Goal: Task Accomplishment & Management: Manage account settings

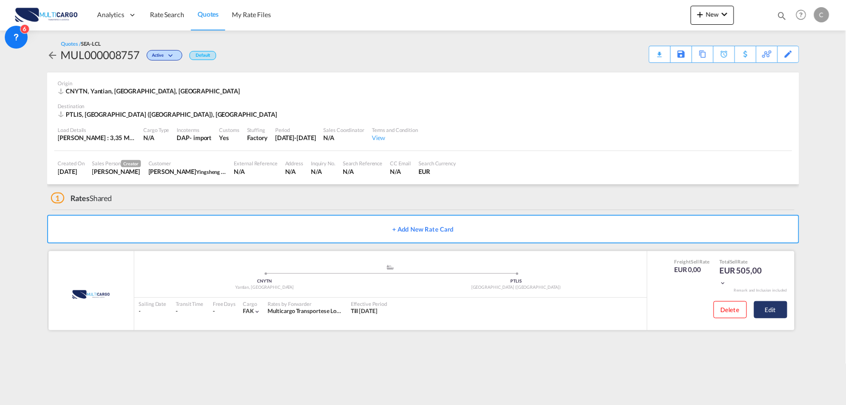
click at [770, 315] on button "Edit" at bounding box center [770, 309] width 33 height 17
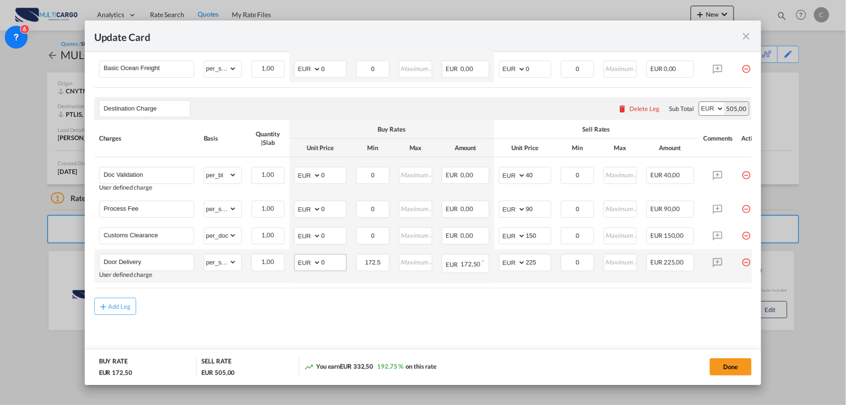
scroll to position [283, 0]
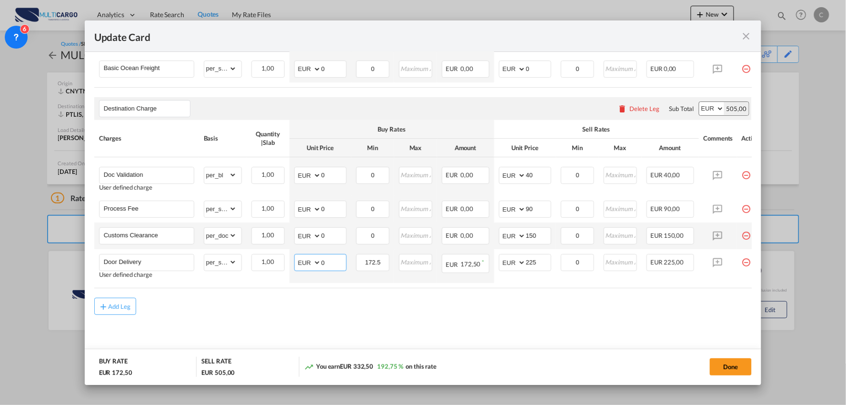
drag, startPoint x: 341, startPoint y: 258, endPoint x: 287, endPoint y: 237, distance: 57.7
click at [292, 262] on td "AED AFN ALL AMD ANG AOA ARS AUD AWG AZN BAM BBD BDT BGN BHD BIF BMD BND BOB BRL…" at bounding box center [320, 266] width 62 height 34
type input "270"
click at [377, 319] on md-content "Main Freight Please enter leg name Leg Name Already Exists Delete Leg Sub Total…" at bounding box center [423, 171] width 658 height 380
drag, startPoint x: 516, startPoint y: 324, endPoint x: 543, endPoint y: 288, distance: 45.5
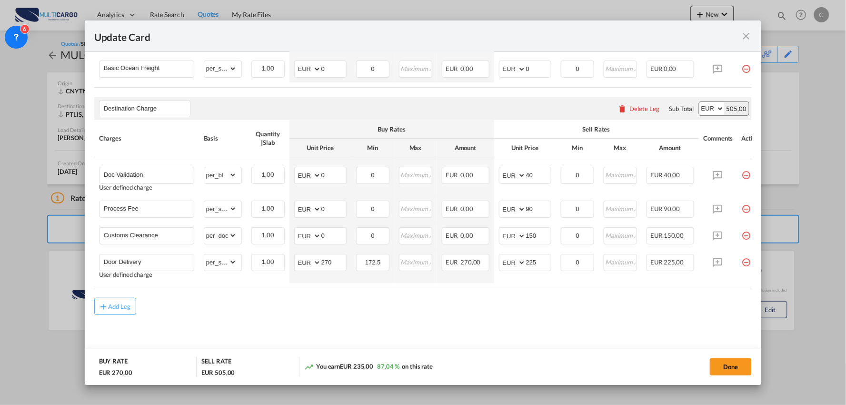
click at [516, 322] on md-content "Main Freight Please enter leg name Leg Name Already Exists Delete Leg Sub Total…" at bounding box center [423, 171] width 658 height 380
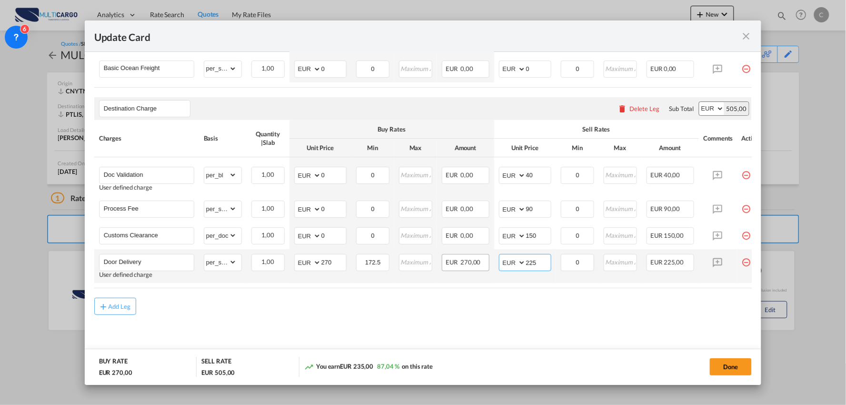
drag, startPoint x: 541, startPoint y: 259, endPoint x: 444, endPoint y: 265, distance: 97.3
click at [444, 264] on tr "Door Delivery User defined charge Please Enter Already Exists gross_weight volu…" at bounding box center [431, 266] width 675 height 34
type input "340"
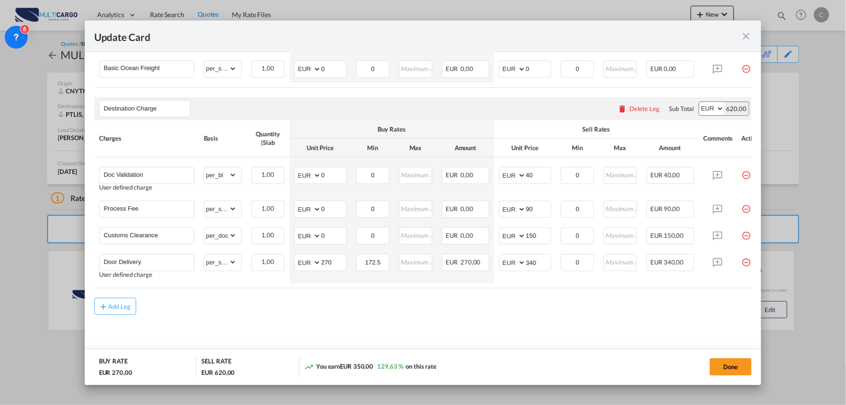
click at [408, 312] on div "Add Leg" at bounding box center [423, 306] width 658 height 17
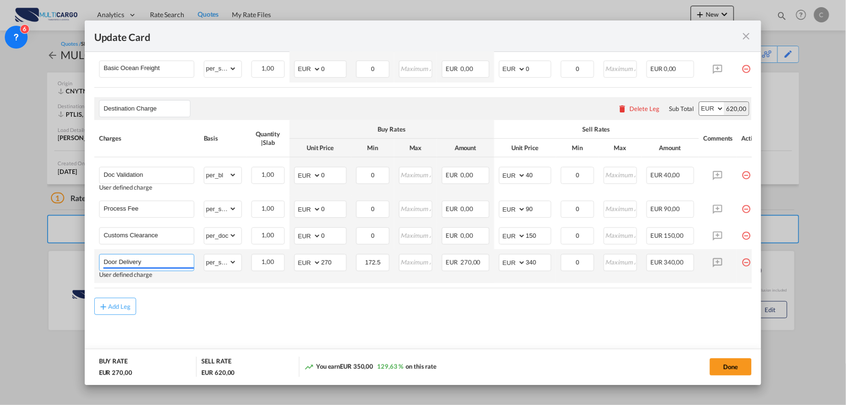
click at [174, 256] on input "Door Delivery" at bounding box center [149, 261] width 90 height 14
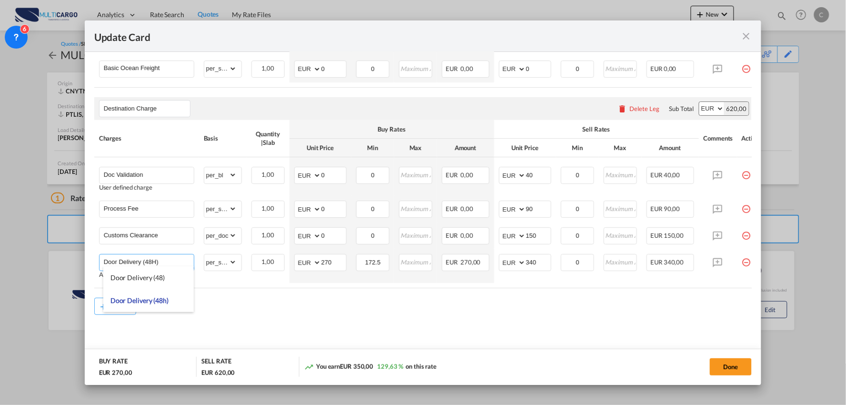
type input "Door Delivery (48H)"
click at [290, 320] on md-content "Main Freight Please enter leg name Leg Name Already Exists Delete Leg Sub Total…" at bounding box center [423, 171] width 658 height 380
click at [250, 306] on div "Add Leg" at bounding box center [423, 306] width 658 height 17
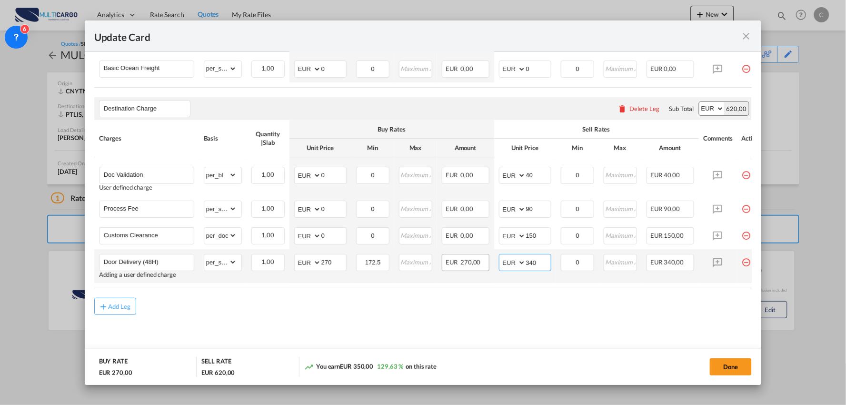
drag, startPoint x: 543, startPoint y: 253, endPoint x: 477, endPoint y: 258, distance: 65.9
click at [479, 258] on tr "Door Delivery (48H) Adding a user defined charge Please Enter Already Exists gr…" at bounding box center [431, 266] width 675 height 34
type input "335"
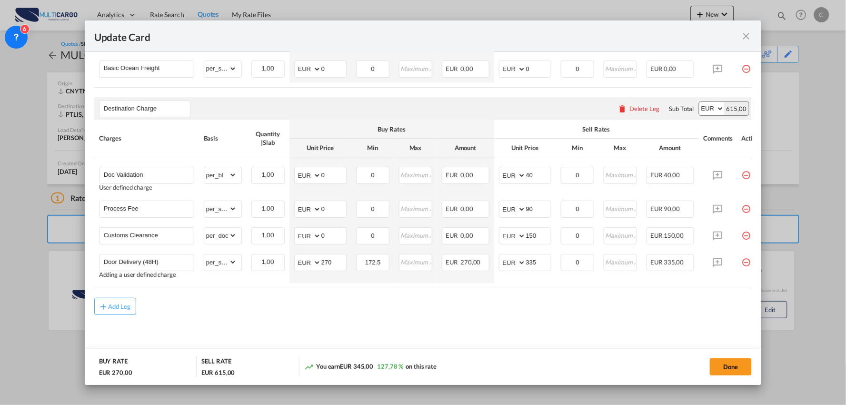
drag, startPoint x: 526, startPoint y: 306, endPoint x: 552, endPoint y: 306, distance: 26.2
click at [527, 306] on div "Add Leg" at bounding box center [423, 306] width 658 height 17
click at [728, 366] on button "Done" at bounding box center [731, 366] width 42 height 17
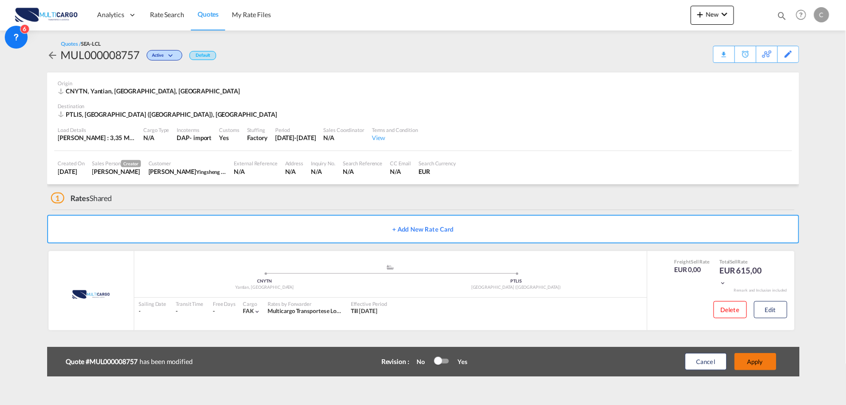
click at [747, 360] on button "Apply" at bounding box center [756, 361] width 42 height 17
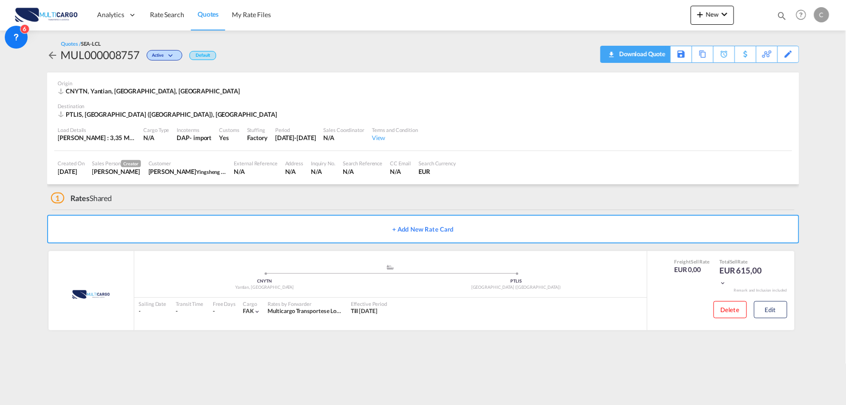
click at [655, 55] on div "Download Quote" at bounding box center [641, 53] width 49 height 15
drag, startPoint x: 528, startPoint y: 54, endPoint x: 278, endPoint y: 75, distance: 251.3
click at [528, 54] on div "Quotes / SEA-LCL MUL000008757 Active Default Download Quote Save As Template Co…" at bounding box center [423, 51] width 752 height 23
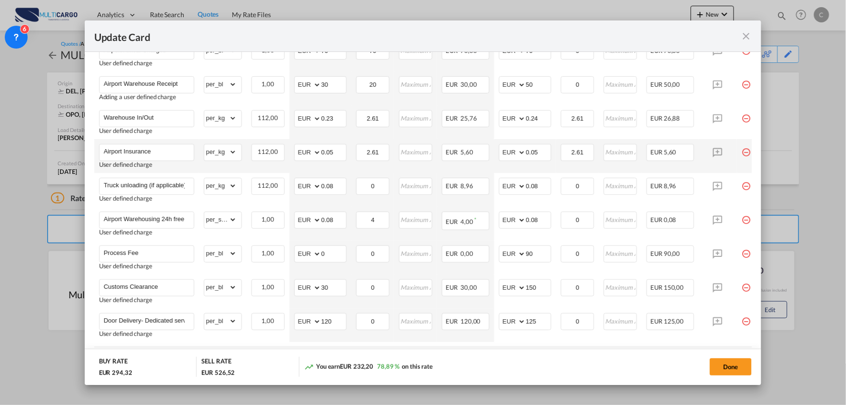
scroll to position [251, 0]
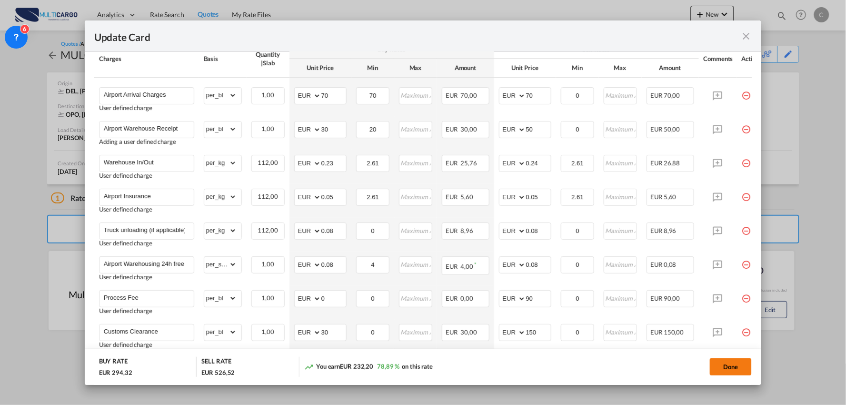
click at [731, 368] on button "Done" at bounding box center [731, 366] width 42 height 17
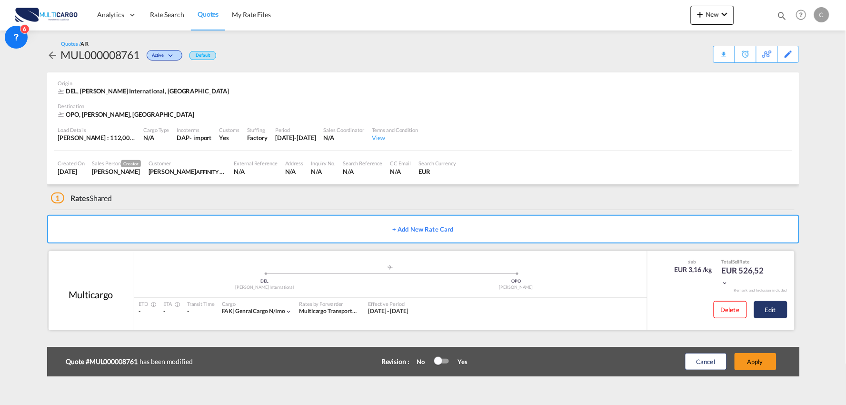
click at [776, 312] on button "Edit" at bounding box center [770, 309] width 33 height 17
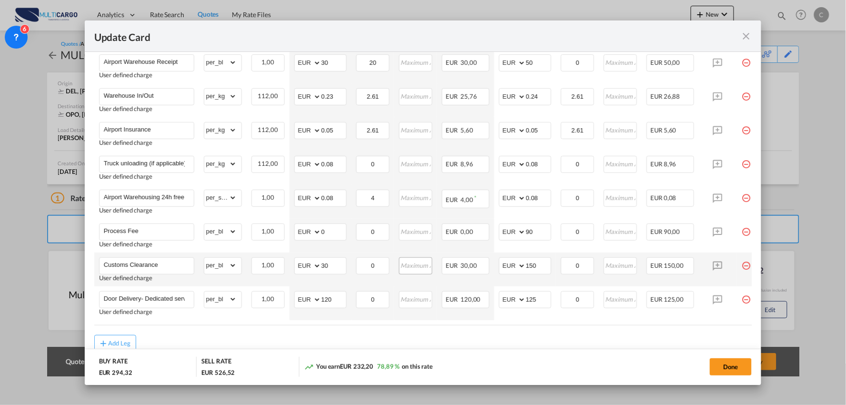
scroll to position [357, 0]
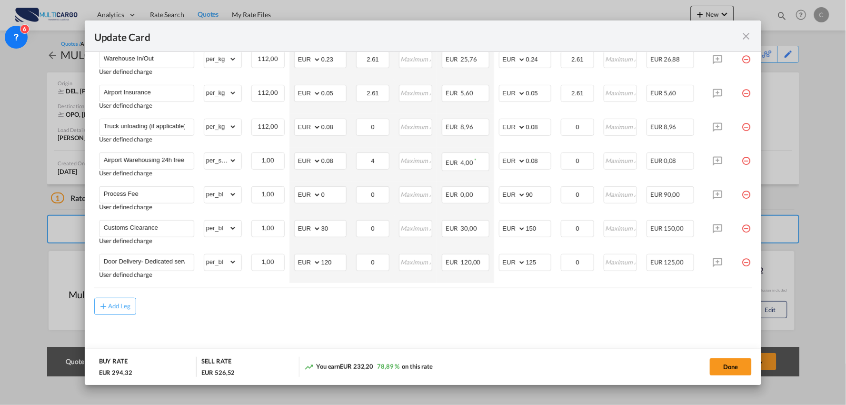
drag, startPoint x: 434, startPoint y: 288, endPoint x: 638, endPoint y: 294, distance: 204.3
click at [579, 289] on air-lcl-rate-modification "Freight Please enter leg name Leg Name Already Exists Delete Leg Sub Total AED …" at bounding box center [423, 109] width 658 height 411
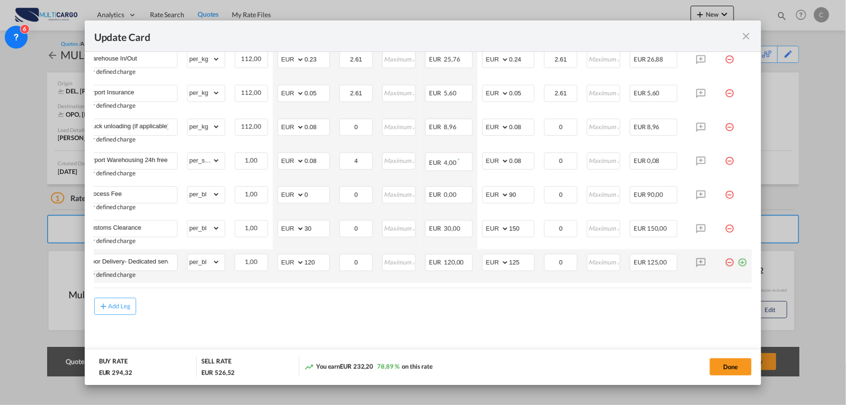
click at [738, 263] on md-icon "icon-plus-circle-outline green-400-fg" at bounding box center [743, 259] width 10 height 10
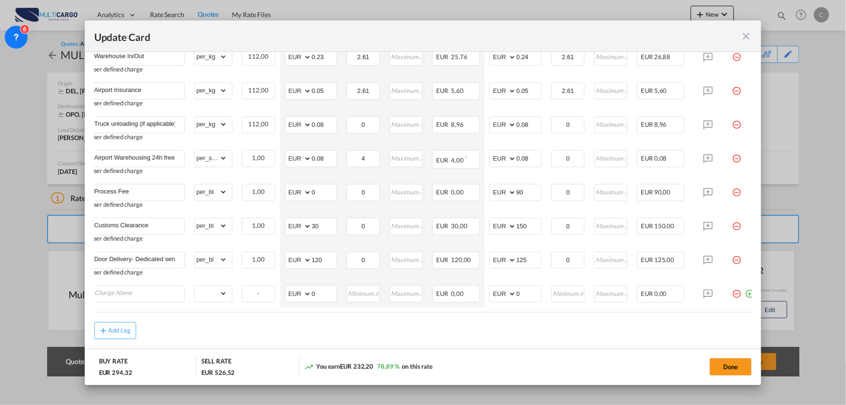
drag, startPoint x: 448, startPoint y: 317, endPoint x: 260, endPoint y: 312, distance: 187.2
click at [269, 312] on air-lcl-rate-modification "Freight Please enter leg name Leg Name Already Exists Delete Leg Sub Total AED …" at bounding box center [423, 120] width 658 height 438
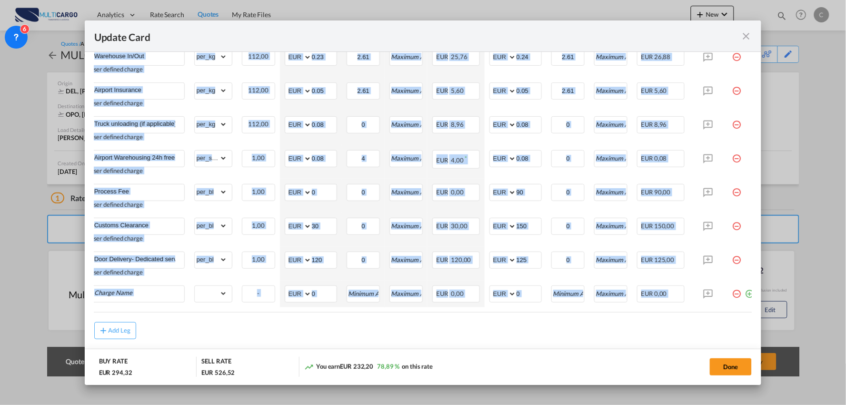
click at [260, 319] on air-lcl-rate-modification "Freight Please enter leg name Leg Name Already Exists Delete Leg Sub Total AED …" at bounding box center [423, 120] width 658 height 438
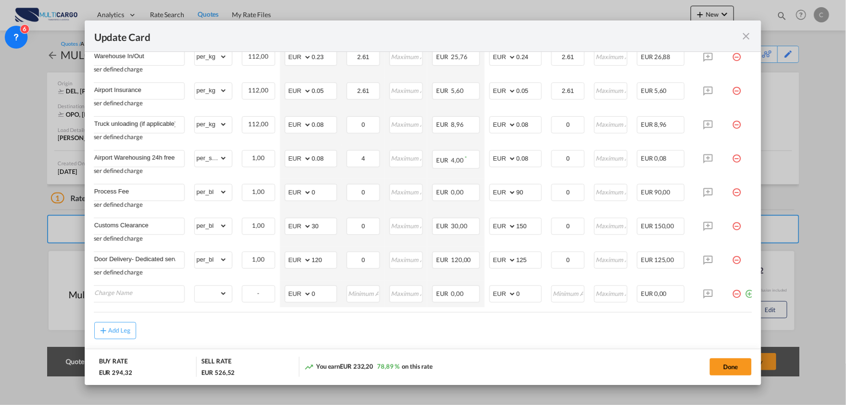
scroll to position [0, 0]
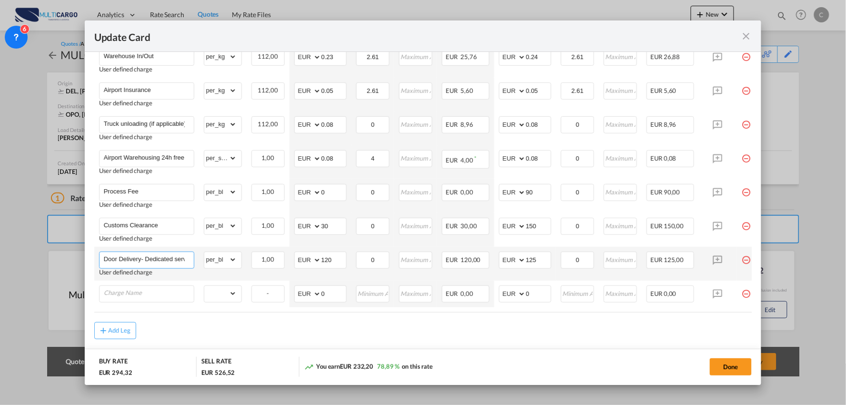
click at [153, 266] on md-autocomplete-wrap "Door Delivery- Dedicated service" at bounding box center [148, 259] width 90 height 14
click at [141, 259] on input "Door Delivery- Dedicated service" at bounding box center [149, 259] width 90 height 14
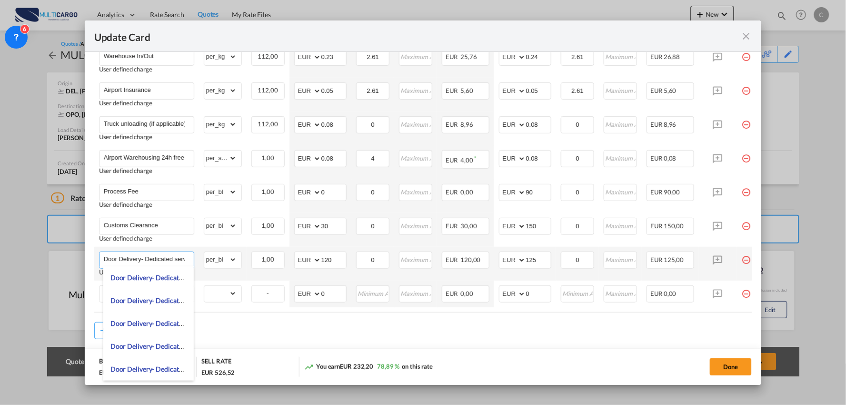
click at [141, 259] on input "Door Delivery- Dedicated service" at bounding box center [149, 259] width 90 height 14
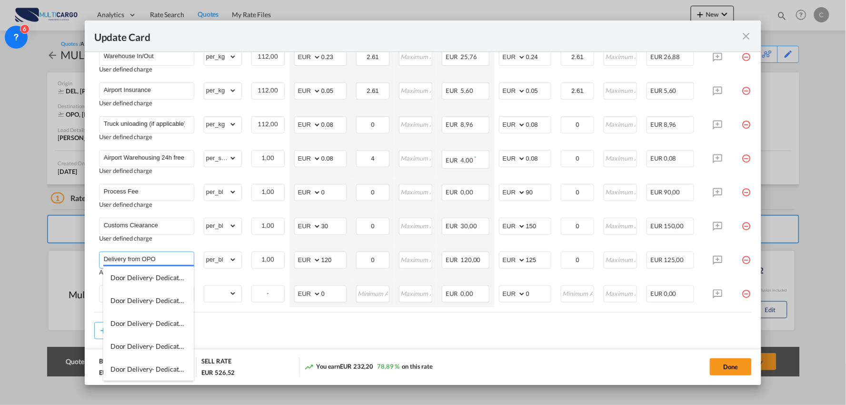
type input "Delivery from OPO"
click at [273, 349] on md-dialog-actions "BUY RATE EUR 294,32 SELL RATE EUR 526,52 You earn EUR 232,20 78,89 % on this ra…" at bounding box center [423, 367] width 677 height 36
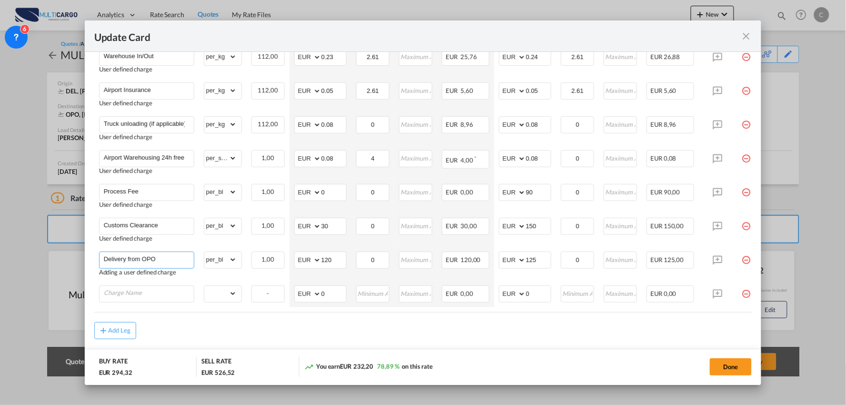
drag, startPoint x: 162, startPoint y: 257, endPoint x: 90, endPoint y: 250, distance: 71.7
click at [90, 250] on md-dialog-content "Port of Loading DEL T/S .a{fill:#aaa8ad;} Airline Multicargo (1163--MTC-PT / -)…" at bounding box center [423, 218] width 677 height 333
click at [173, 287] on input "Charge Name" at bounding box center [149, 293] width 90 height 14
paste input "Delivery from OPO"
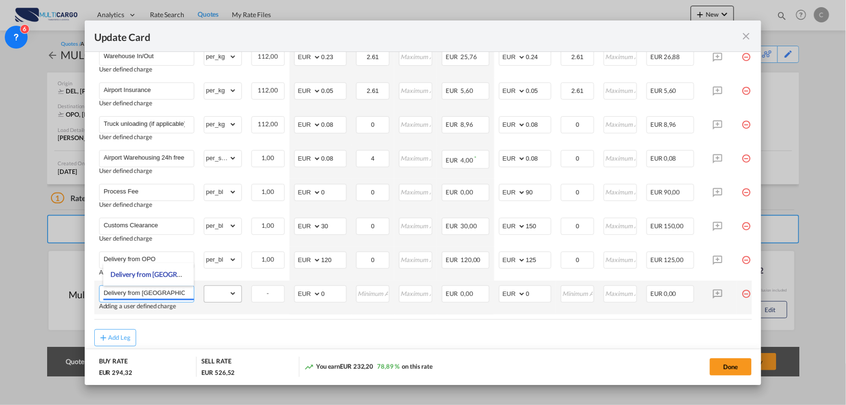
type input "Delivery from Lisboa"
click at [222, 297] on select "gross_weight volumetric_weight per_shipment per_bl per_km % on air freight per_…" at bounding box center [220, 293] width 32 height 15
select select "per_shipment"
click at [204, 286] on select "gross_weight volumetric_weight per_shipment per_bl per_km % on air freight per_…" at bounding box center [220, 293] width 32 height 15
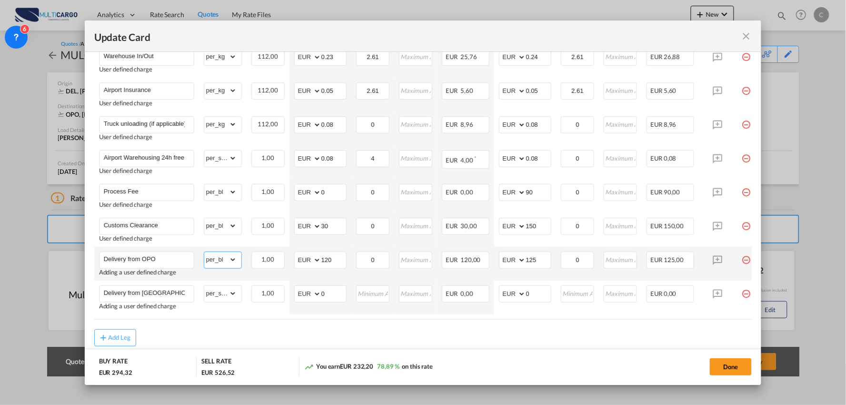
drag, startPoint x: 229, startPoint y: 264, endPoint x: 225, endPoint y: 253, distance: 11.1
click at [229, 264] on select "gross_weight volumetric_weight per_shipment per_bl per_km % on air freight per_…" at bounding box center [220, 259] width 32 height 15
select select "per_shipment"
click at [204, 252] on select "gross_weight volumetric_weight per_shipment per_bl per_km % on air freight per_…" at bounding box center [220, 259] width 32 height 15
click at [228, 229] on select "gross_weight volumetric_weight per_shipment per_bl per_km % on air freight per_…" at bounding box center [220, 225] width 32 height 15
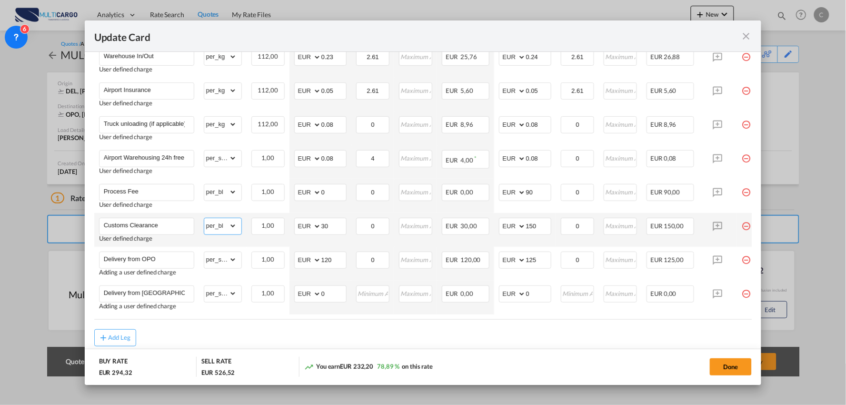
select select "per_document"
click at [204, 218] on select "gross_weight volumetric_weight per_shipment per_bl per_km % on air freight per_…" at bounding box center [220, 225] width 32 height 15
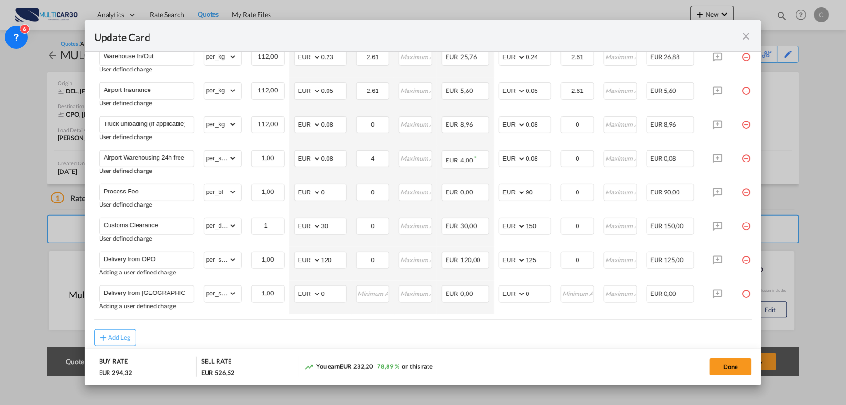
click at [244, 325] on air-lcl-rate-modification "Freight Please enter leg name Leg Name Already Exists Delete Leg Sub Total AED …" at bounding box center [423, 123] width 658 height 445
drag, startPoint x: 329, startPoint y: 294, endPoint x: 283, endPoint y: 302, distance: 45.9
click at [283, 302] on tr "Delivery from Lisboa Adding a user defined charge Please Enter Already Exists g…" at bounding box center [431, 297] width 675 height 34
type input "74"
click at [440, 346] on div "Add Leg" at bounding box center [423, 337] width 658 height 17
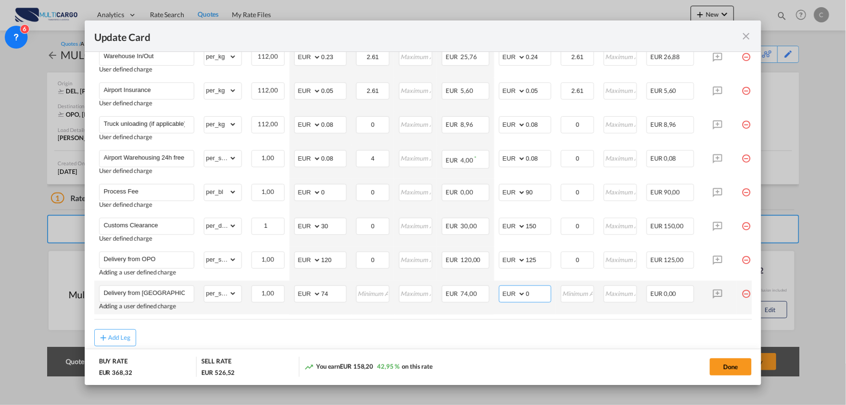
drag, startPoint x: 528, startPoint y: 290, endPoint x: 512, endPoint y: 292, distance: 15.3
click at [513, 291] on md-input-container "AED AFN ALL AMD ANG AOA ARS AUD AWG AZN BAM BBD BDT BGN BHD BIF BMD BND BOB BRL…" at bounding box center [525, 293] width 52 height 17
type input "150"
click at [319, 338] on div "Add Leg" at bounding box center [423, 337] width 658 height 17
drag, startPoint x: 333, startPoint y: 261, endPoint x: 288, endPoint y: 264, distance: 45.4
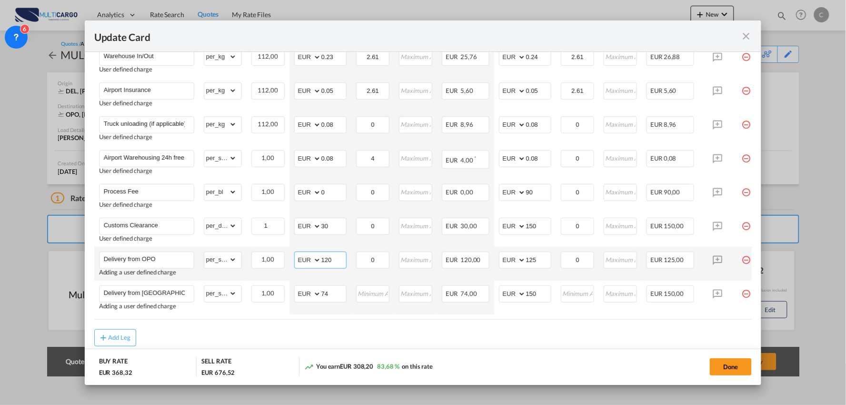
click at [289, 264] on td "AED AFN ALL AMD ANG AOA ARS AUD AWG AZN BAM BBD BDT BGN BHD BIF BMD BND BOB BRL…" at bounding box center [320, 264] width 62 height 34
type input "54"
click at [454, 341] on div "Add Leg" at bounding box center [423, 337] width 658 height 17
drag, startPoint x: 541, startPoint y: 258, endPoint x: 495, endPoint y: 259, distance: 45.7
click at [495, 259] on td "AED AFN ALL AMD ANG AOA ARS AUD AWG AZN BAM BBD BDT BGN BHD BIF BMD BND BOB BRL…" at bounding box center [525, 264] width 62 height 34
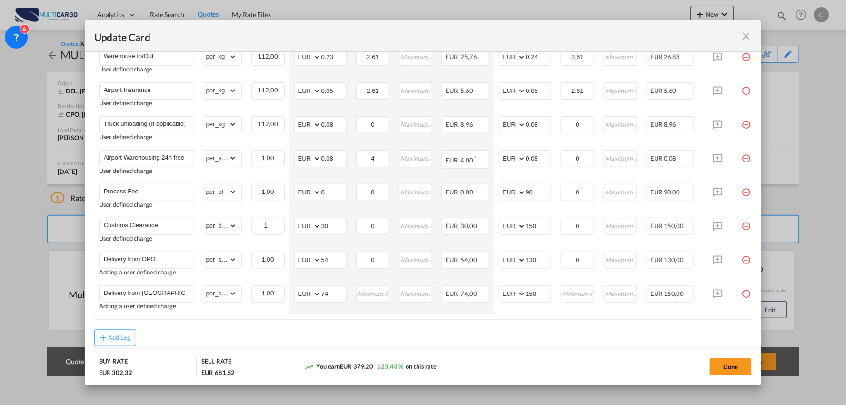
click at [393, 338] on div "Add Leg" at bounding box center [423, 337] width 658 height 17
drag, startPoint x: 524, startPoint y: 260, endPoint x: 513, endPoint y: 260, distance: 11.4
click at [513, 260] on md-input-container "AED AFN ALL AMD ANG AOA ARS AUD AWG AZN BAM BBD BDT BGN BHD BIF BMD BND BOB BRL…" at bounding box center [525, 259] width 52 height 17
type input "125"
click at [259, 340] on div "Add Leg" at bounding box center [423, 337] width 658 height 17
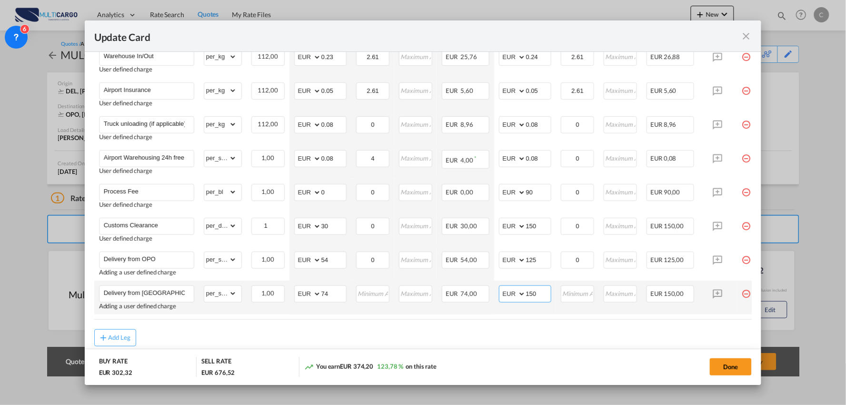
drag, startPoint x: 541, startPoint y: 294, endPoint x: 496, endPoint y: 296, distance: 44.8
click at [496, 296] on td "AED AFN ALL AMD ANG AOA ARS AUD AWG AZN BAM BBD BDT BGN BHD BIF BMD BND BOB BRL…" at bounding box center [525, 297] width 62 height 34
type input "4"
type input "149"
click at [551, 337] on div "Add Leg" at bounding box center [423, 337] width 658 height 17
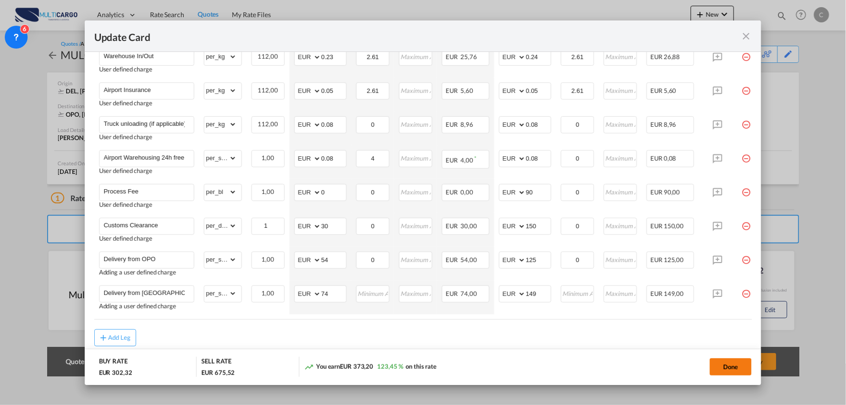
click at [738, 367] on button "Done" at bounding box center [731, 366] width 42 height 17
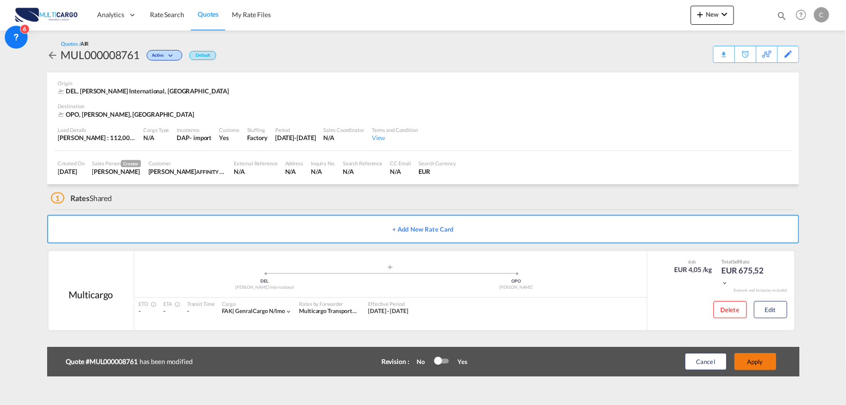
click at [769, 359] on button "Apply" at bounding box center [756, 361] width 42 height 17
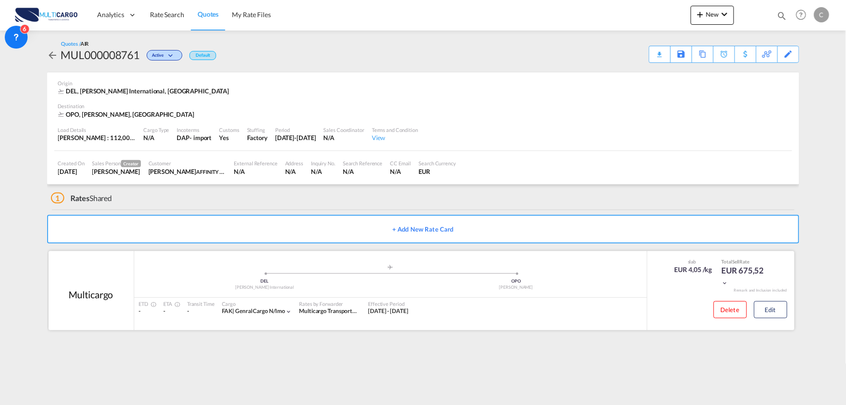
click at [778, 300] on div "Delete Edit" at bounding box center [747, 312] width 81 height 25
click at [777, 318] on button "Edit" at bounding box center [770, 309] width 33 height 17
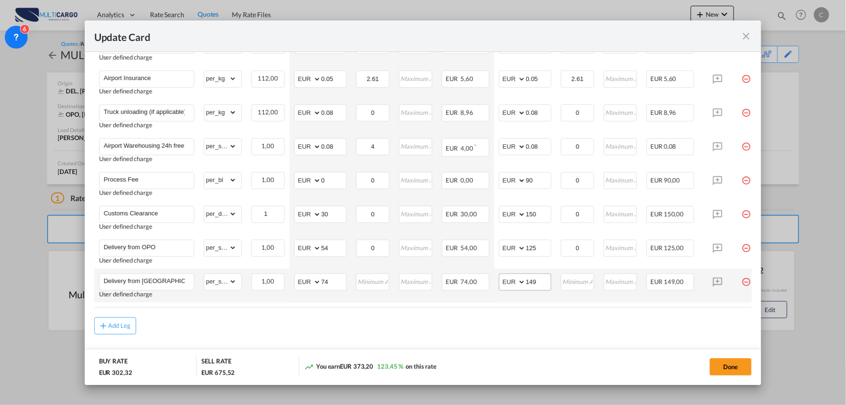
scroll to position [370, 0]
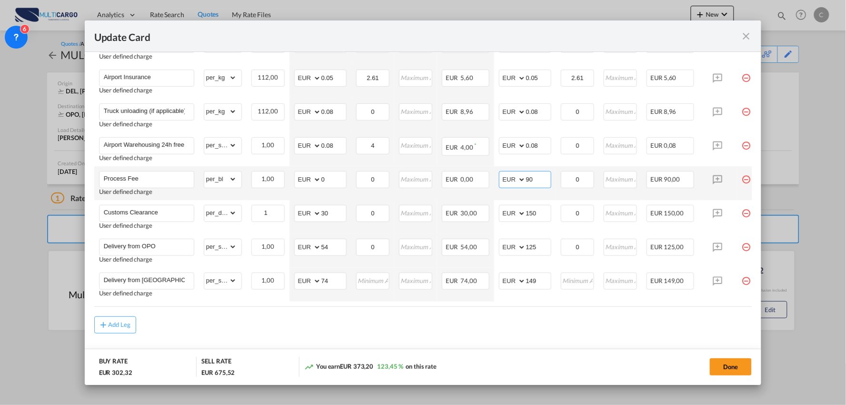
drag, startPoint x: 522, startPoint y: 178, endPoint x: 499, endPoint y: 178, distance: 22.9
click at [499, 178] on md-input-container "AED AFN ALL AMD ANG AOA ARS AUD AWG AZN BAM BBD BDT BGN BHD BIF BMD BND BOB BRL…" at bounding box center [525, 179] width 52 height 17
type input "95"
click at [553, 330] on div "Add Leg" at bounding box center [423, 324] width 658 height 17
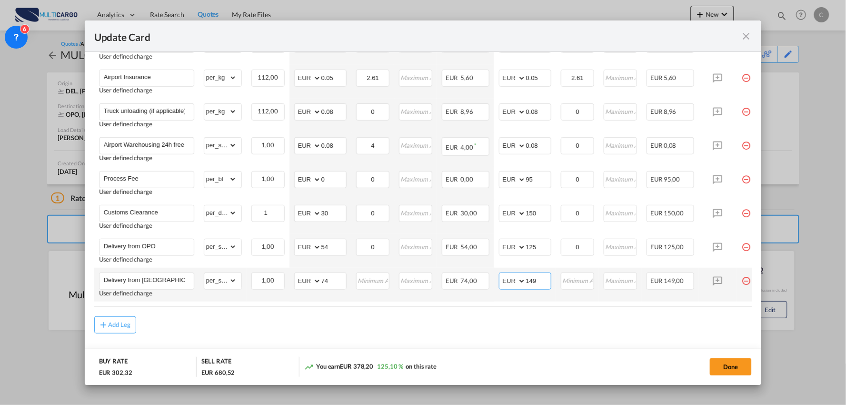
drag, startPoint x: 532, startPoint y: 284, endPoint x: 491, endPoint y: 281, distance: 41.0
click at [491, 281] on tr "Delivery from Lisboa User defined charge Please Enter Already Exists gross_weig…" at bounding box center [431, 285] width 675 height 34
type input "159"
drag, startPoint x: 353, startPoint y: 327, endPoint x: 378, endPoint y: 320, distance: 25.6
click at [356, 327] on div "Add Leg" at bounding box center [423, 324] width 658 height 17
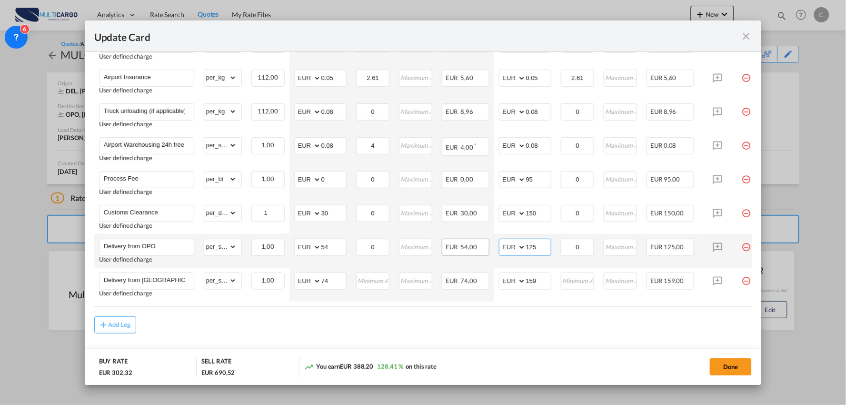
drag, startPoint x: 544, startPoint y: 246, endPoint x: 478, endPoint y: 246, distance: 66.2
click at [478, 246] on tr "Delivery from OPO User defined charge Please Enter Already Exists gross_weight …" at bounding box center [431, 251] width 675 height 34
type input "135"
drag, startPoint x: 464, startPoint y: 329, endPoint x: 625, endPoint y: 329, distance: 160.4
click at [464, 329] on div "Add Leg" at bounding box center [423, 324] width 658 height 17
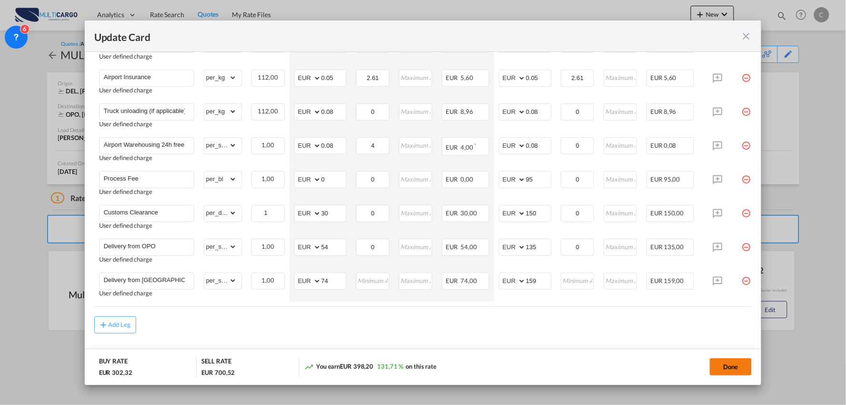
click at [737, 369] on button "Done" at bounding box center [731, 366] width 42 height 17
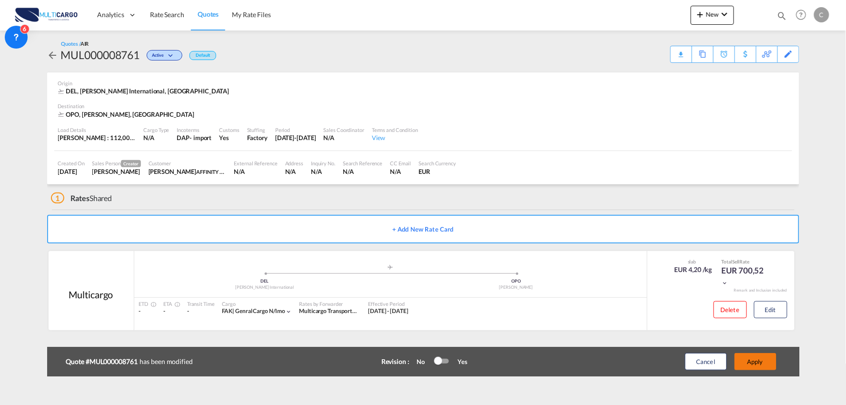
click at [767, 358] on button "Apply" at bounding box center [756, 361] width 42 height 17
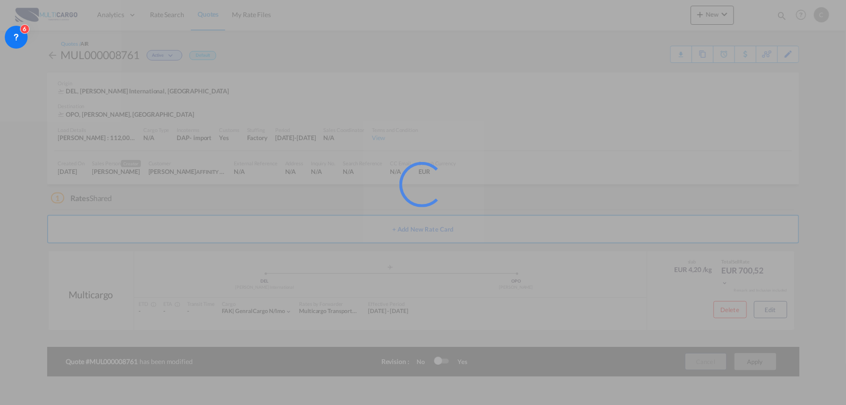
click at [175, 202] on div at bounding box center [423, 202] width 846 height 405
click at [777, 346] on div at bounding box center [423, 202] width 846 height 405
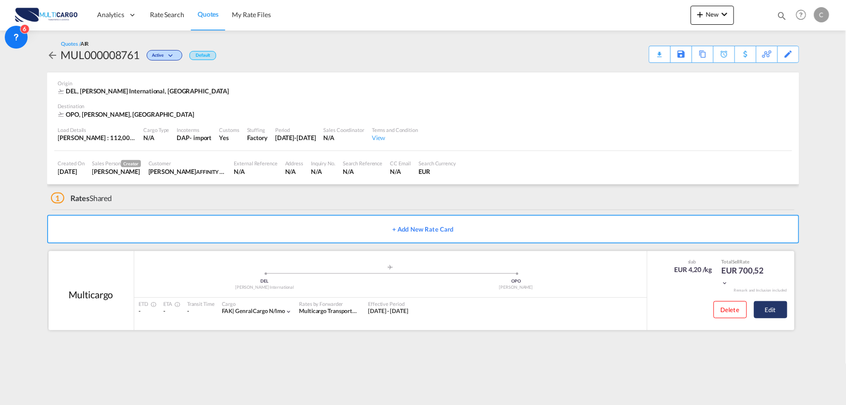
click at [774, 302] on button "Edit" at bounding box center [770, 309] width 33 height 17
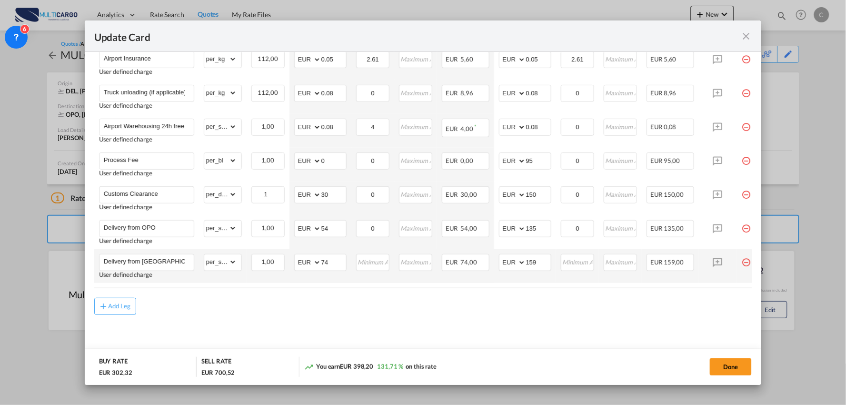
scroll to position [391, 0]
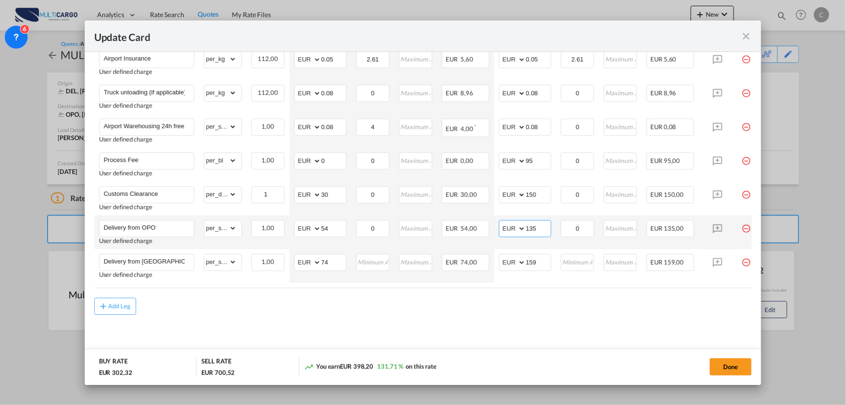
drag, startPoint x: 542, startPoint y: 226, endPoint x: 512, endPoint y: 225, distance: 29.5
click at [512, 225] on md-input-container "AED AFN ALL AMD ANG AOA ARS AUD AWG AZN BAM BBD BDT BGN BHD BIF BMD BND BOB BRL…" at bounding box center [525, 228] width 52 height 17
type input "124"
click at [283, 324] on md-content "Freight Please enter leg name Leg Name Already Exists Delete Leg Sub Total AED …" at bounding box center [423, 115] width 658 height 490
click at [179, 222] on input "Delivery from OPO" at bounding box center [149, 227] width 90 height 14
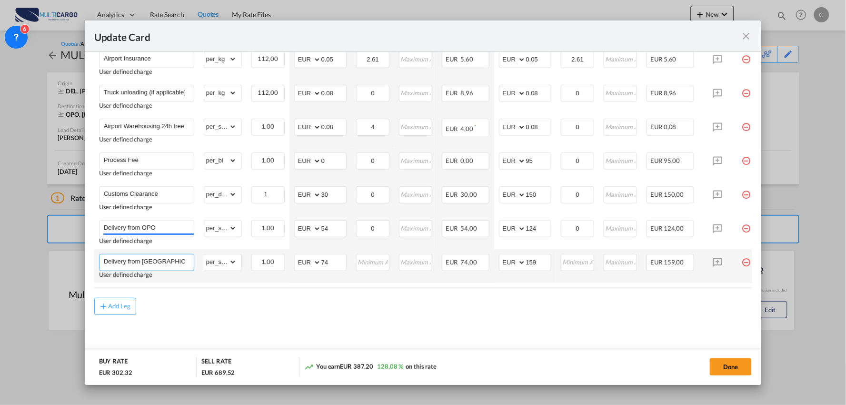
click at [178, 255] on input "Delivery from Lisboa" at bounding box center [149, 261] width 90 height 14
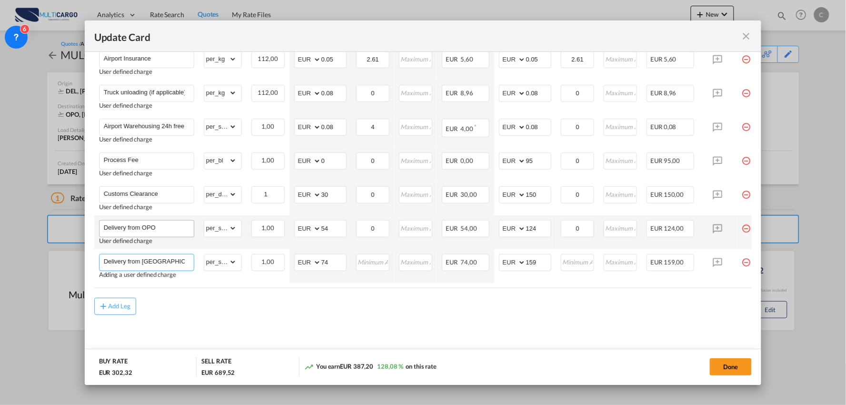
type input "Delivery from Lisboa (48h)"
click at [174, 229] on input "Delivery from OPO" at bounding box center [149, 227] width 90 height 14
type input "Delivery from OPO (48h)"
click at [253, 301] on div "Add Leg" at bounding box center [423, 306] width 658 height 17
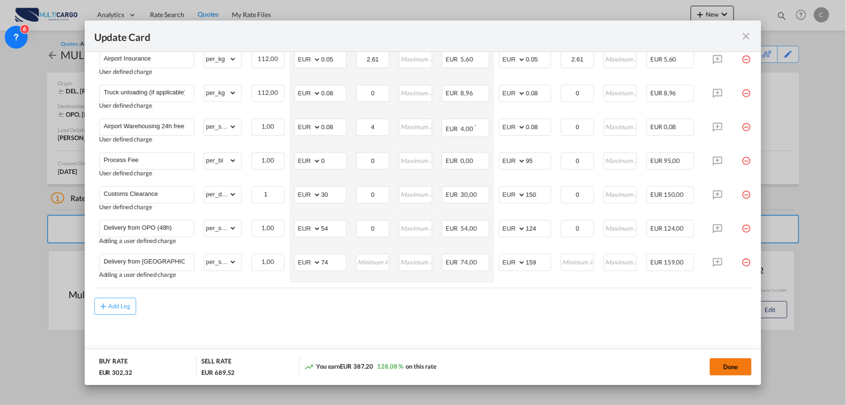
click at [732, 365] on button "Done" at bounding box center [731, 366] width 42 height 17
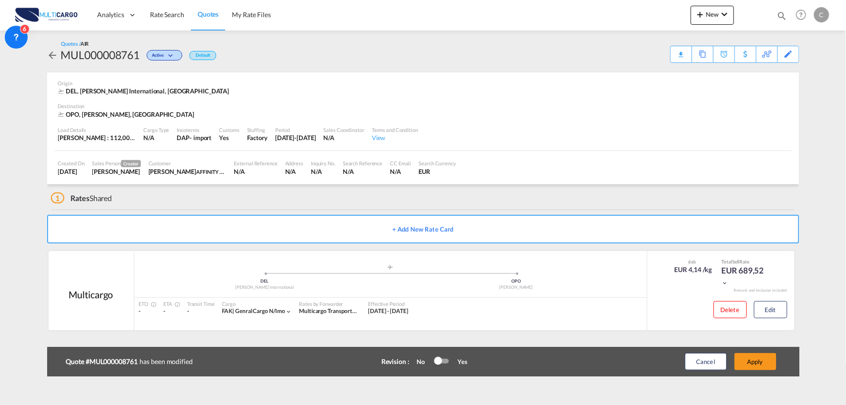
click at [760, 362] on div "Update Card Port of Loading DEL T/S .a{fill:#aaa8ad;} Airline Multicargo (1163-…" at bounding box center [423, 202] width 846 height 405
click at [760, 362] on button "Apply" at bounding box center [756, 361] width 42 height 17
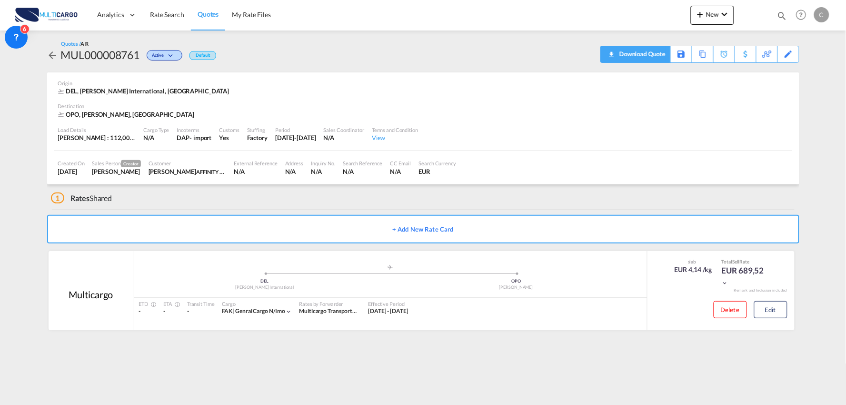
click at [652, 53] on div "Download Quote" at bounding box center [641, 53] width 49 height 15
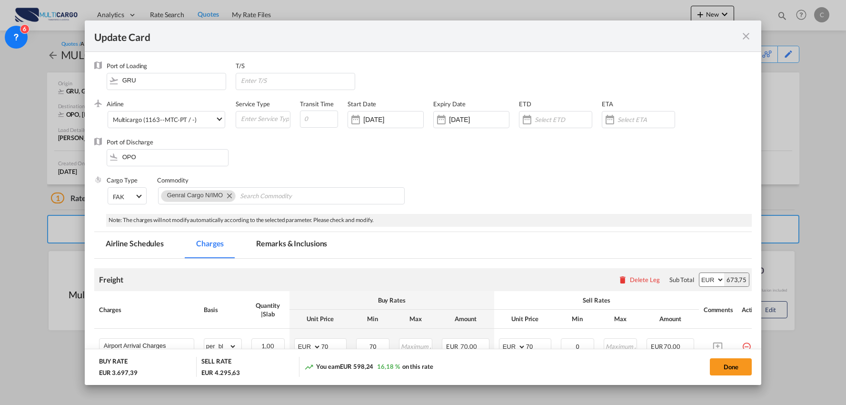
select select "chargeable_weight"
select select "string:USD"
select select "per_shipment"
select select "string:USD"
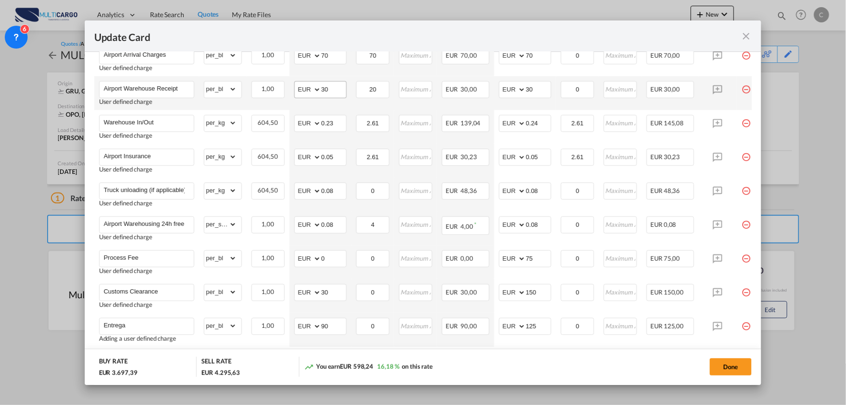
scroll to position [294, 0]
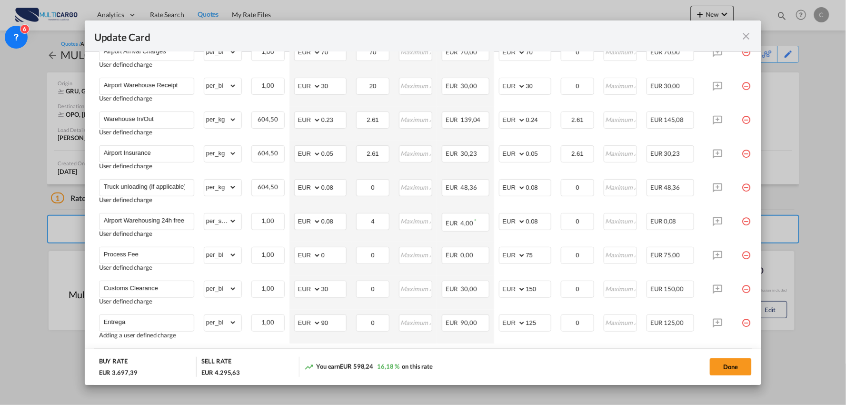
click at [727, 365] on button "Done" at bounding box center [731, 366] width 42 height 17
type input "1.1"
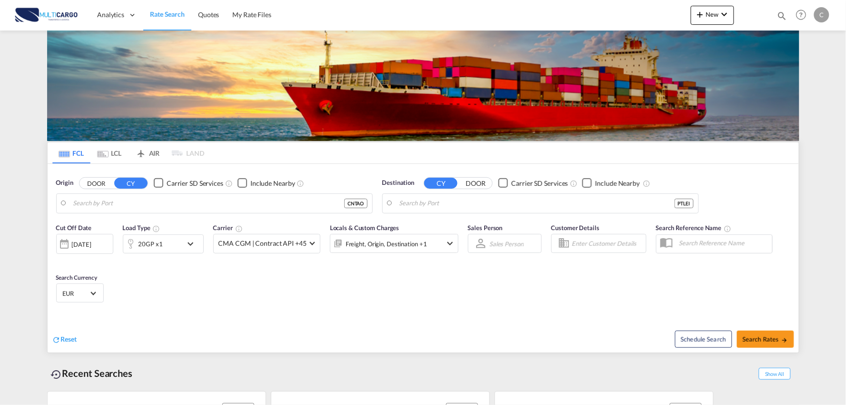
type input "Port of [GEOGRAPHIC_DATA], [GEOGRAPHIC_DATA], [GEOGRAPHIC_DATA]"
type input "Leixoes, Leixoes, PTLEI"
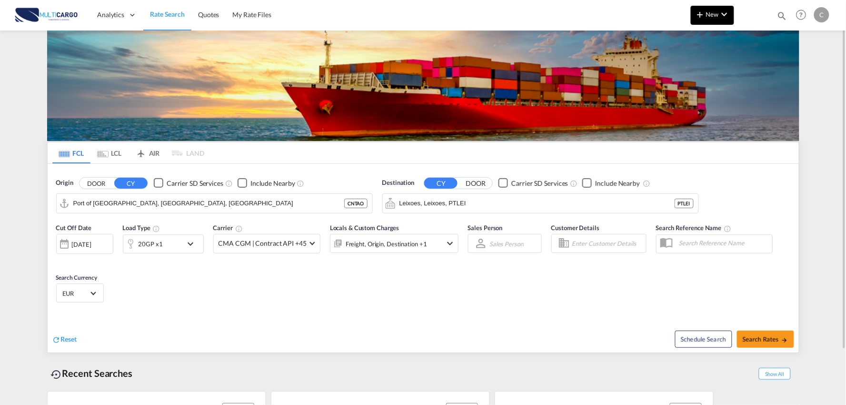
click at [715, 12] on span "New" at bounding box center [713, 14] width 36 height 8
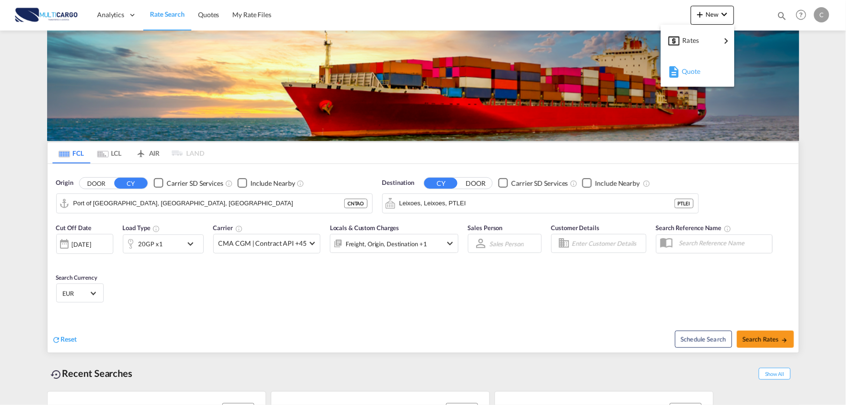
click at [685, 75] on span "Quote" at bounding box center [687, 71] width 10 height 19
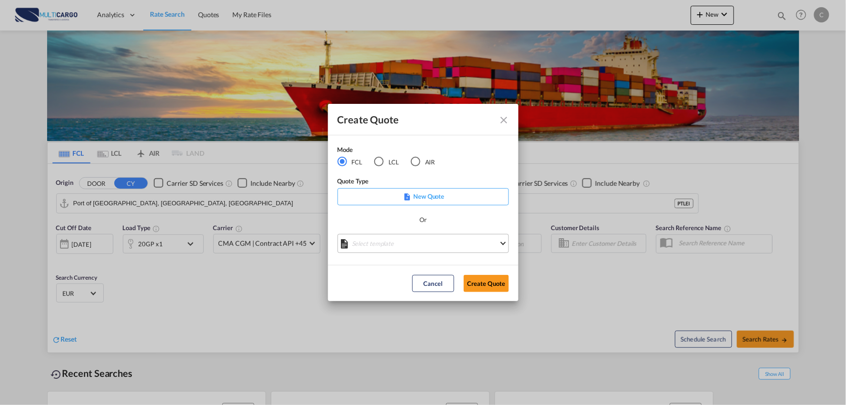
click at [423, 242] on md-select "Select template EXP EXW MERC.Nacional 09/2025 [PERSON_NAME] | [DATE] IMP DAP FC…" at bounding box center [423, 243] width 171 height 19
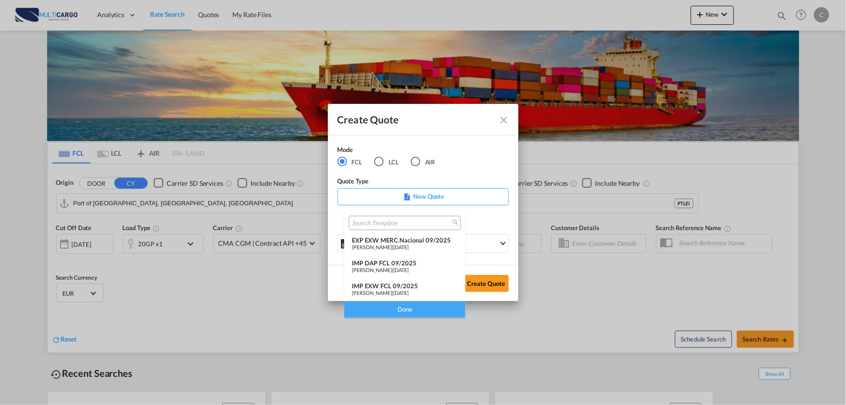
click at [409, 267] on span "[DATE]" at bounding box center [400, 270] width 15 height 6
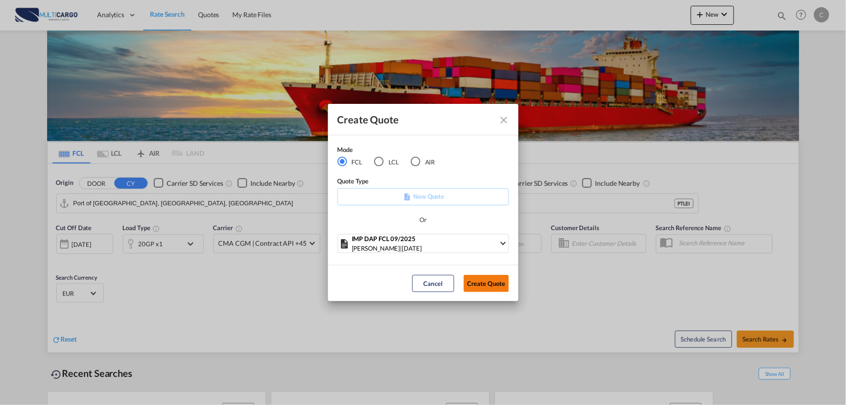
click at [486, 280] on button "Create Quote" at bounding box center [486, 283] width 45 height 17
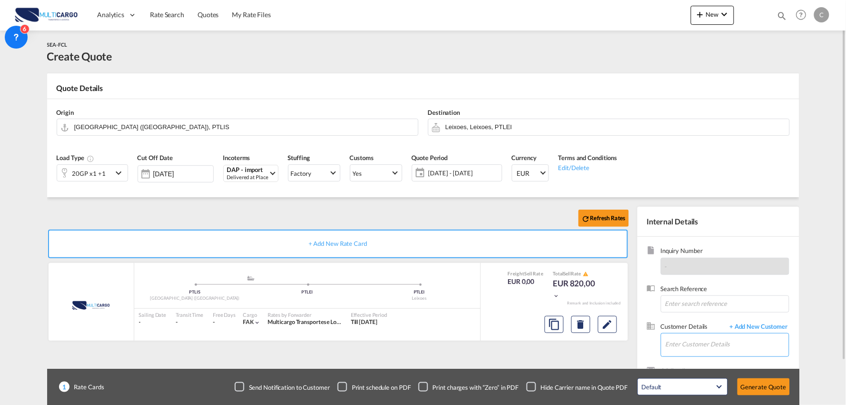
click at [718, 339] on input "Enter Customer Details" at bounding box center [727, 343] width 123 height 21
type input "CSX"
drag, startPoint x: 653, startPoint y: 343, endPoint x: 648, endPoint y: 343, distance: 5.2
drag, startPoint x: 689, startPoint y: 343, endPoint x: 659, endPoint y: 345, distance: 30.5
click at [659, 345] on div "Customer Details + Add New Customer Enter Customer Details CSX" at bounding box center [723, 339] width 131 height 35
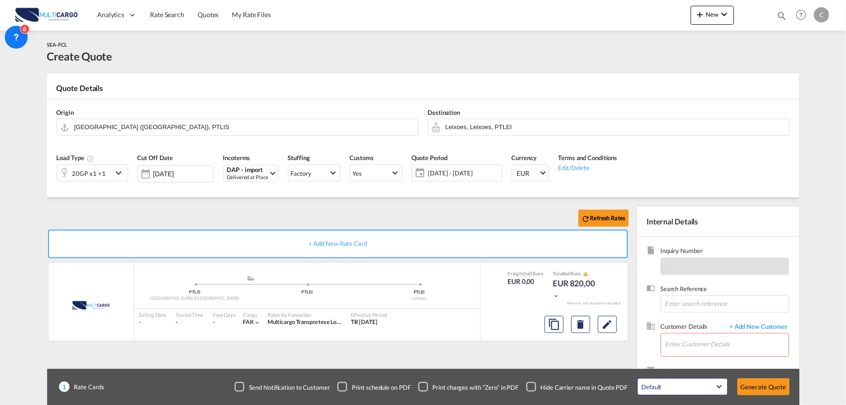
click at [765, 324] on body "Analytics Reports Dashboard Rate Search Quotes My Rate Files Analytics" at bounding box center [423, 202] width 846 height 405
click at [765, 324] on span "+ Add New Customer" at bounding box center [757, 327] width 64 height 11
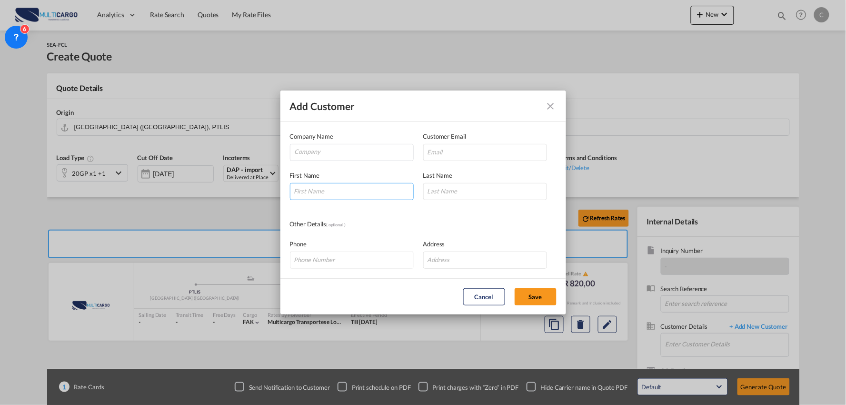
click at [335, 189] on input "Add Customer Company ..." at bounding box center [352, 191] width 124 height 17
type input "[PERSON_NAME]"
type input "mO"
drag, startPoint x: 308, startPoint y: 192, endPoint x: 160, endPoint y: 178, distance: 148.3
click at [163, 178] on div "Add Customer Company Name Customer Email First Name [PERSON_NAME] Last Name mO …" at bounding box center [423, 202] width 846 height 405
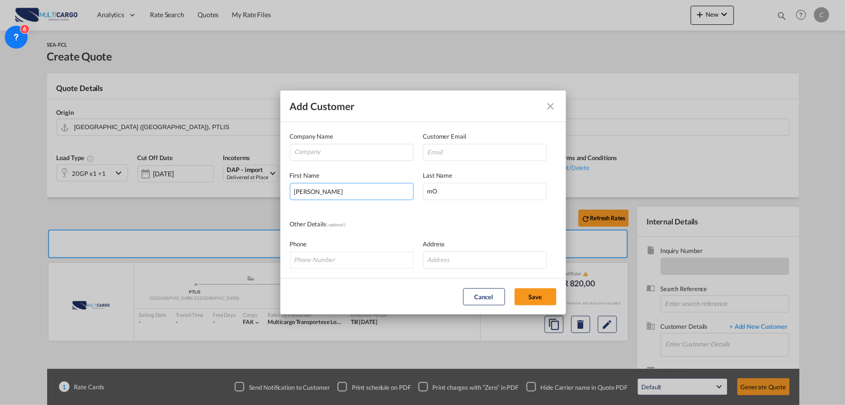
type input "[PERSON_NAME]"
type input "Mo"
click at [524, 150] on input "[EMAIL_ADDRESS][DOMAIN_NAME]'" at bounding box center [485, 152] width 124 height 17
drag, startPoint x: 428, startPoint y: 150, endPoint x: 437, endPoint y: 171, distance: 23.1
click at [428, 151] on input "[EMAIL_ADDRESS][DOMAIN_NAME]" at bounding box center [485, 152] width 124 height 17
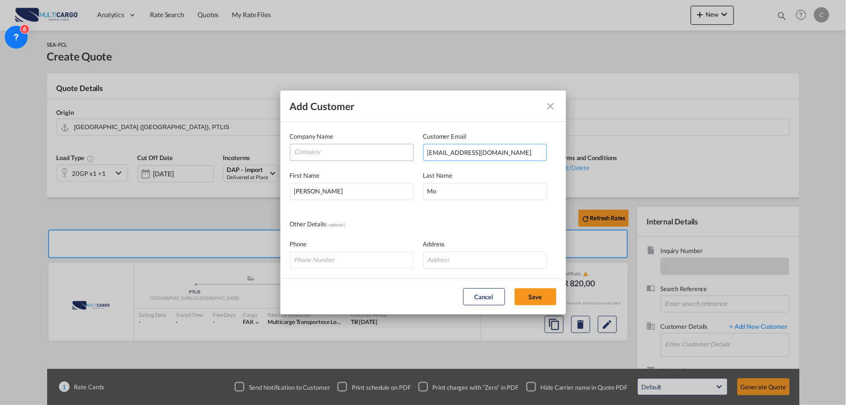
type input "[EMAIL_ADDRESS][DOMAIN_NAME]"
drag, startPoint x: 362, startPoint y: 148, endPoint x: 356, endPoint y: 149, distance: 5.9
click at [361, 148] on input "Company" at bounding box center [354, 151] width 119 height 14
click at [320, 153] on input "Company" at bounding box center [354, 151] width 119 height 14
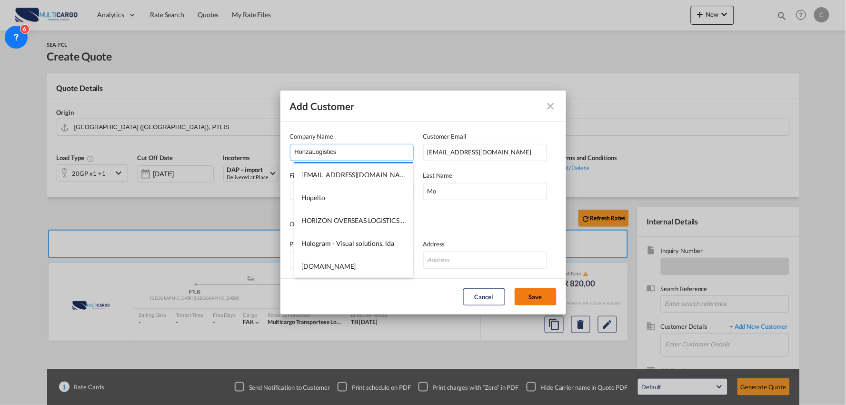
type input "HonzaLogistics"
click at [530, 294] on button "Save" at bounding box center [536, 296] width 42 height 17
type input "HonzaLogistics, [PERSON_NAME], [EMAIL_ADDRESS][DOMAIN_NAME]"
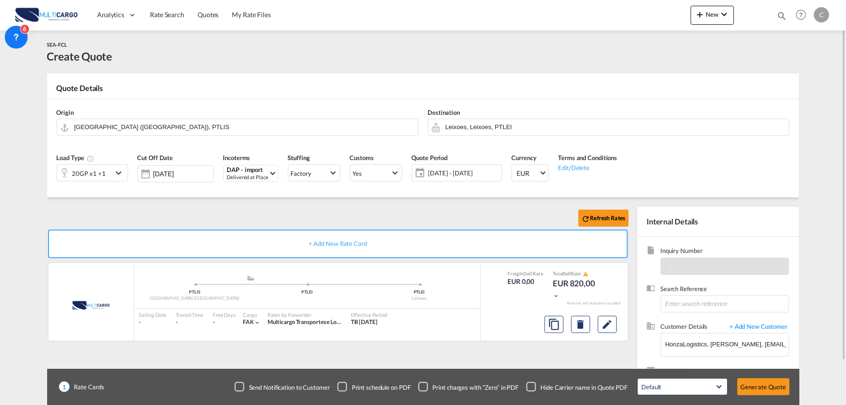
drag, startPoint x: 177, startPoint y: 211, endPoint x: 95, endPoint y: 183, distance: 86.7
click at [177, 211] on div "Refresh Rates" at bounding box center [340, 218] width 586 height 23
click at [95, 175] on div "20GP x1 +1" at bounding box center [88, 173] width 33 height 13
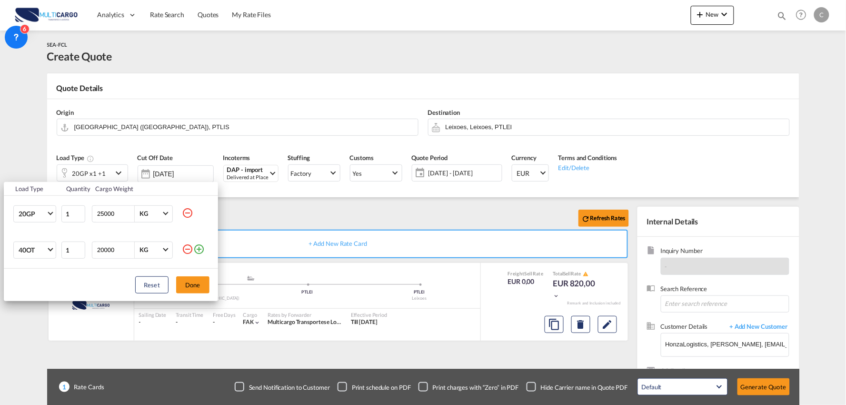
click at [188, 250] on md-icon "icon-minus-circle-outline" at bounding box center [187, 248] width 11 height 11
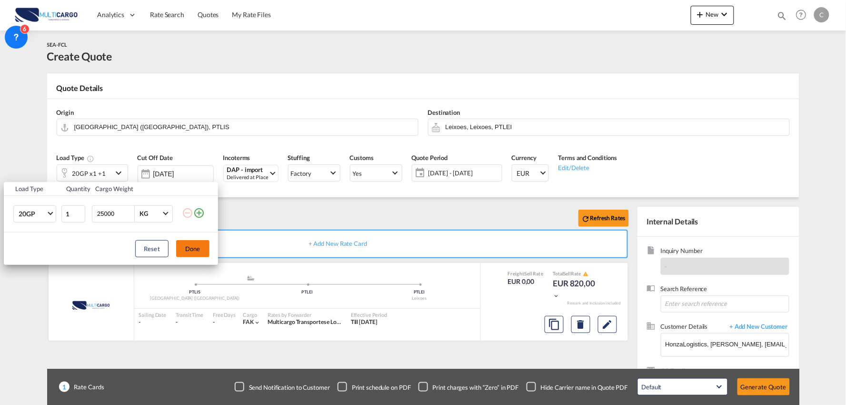
click at [187, 248] on button "Done" at bounding box center [192, 248] width 33 height 17
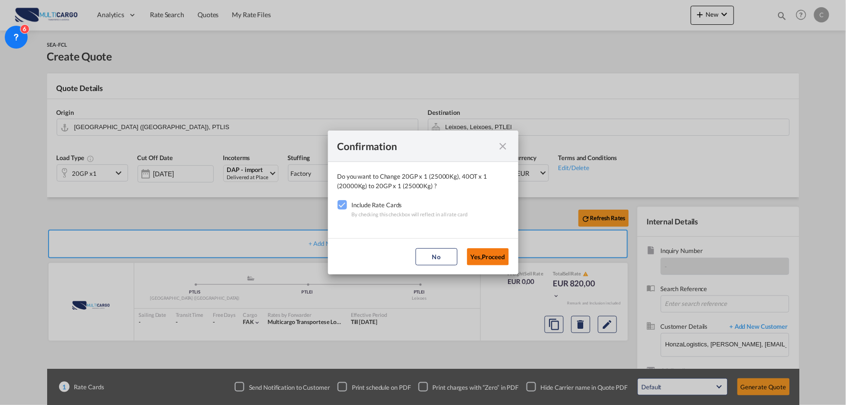
click at [479, 256] on button "Yes,Proceed" at bounding box center [488, 256] width 42 height 17
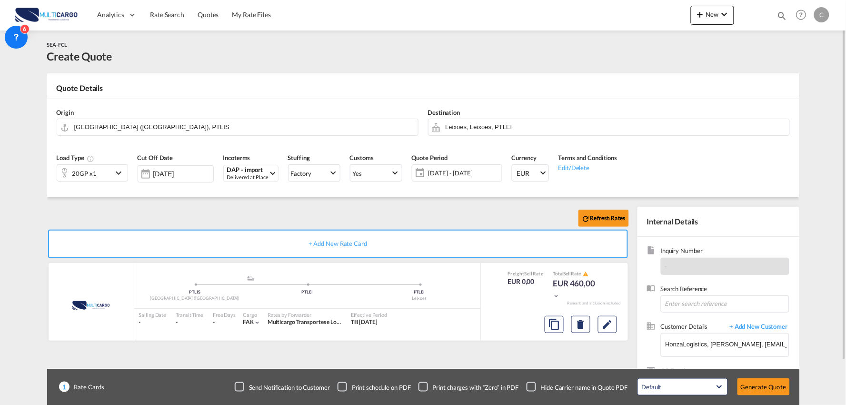
click at [122, 172] on md-icon "icon-chevron-down" at bounding box center [120, 172] width 14 height 11
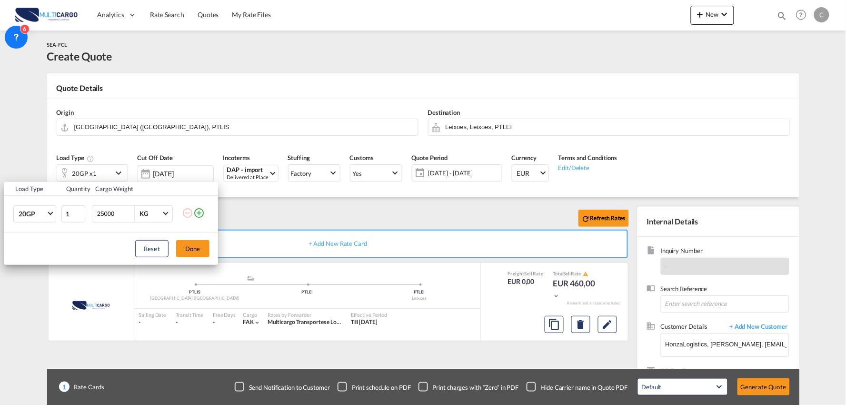
click at [368, 218] on div "Load Type Quantity Cargo Weight 20GP 20GP 40GP 40HC 45HC 20RE 40RE 40HR 20OT 40…" at bounding box center [423, 202] width 846 height 405
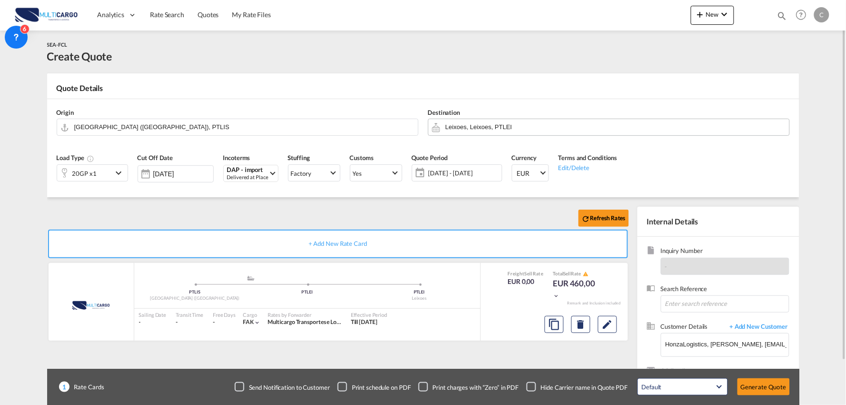
click at [483, 134] on md-autocomplete "Leixoes, Leixoes, PTLEI" at bounding box center [614, 127] width 339 height 17
click at [483, 122] on input "Leixoes, Leixoes, PTLEI" at bounding box center [615, 127] width 339 height 17
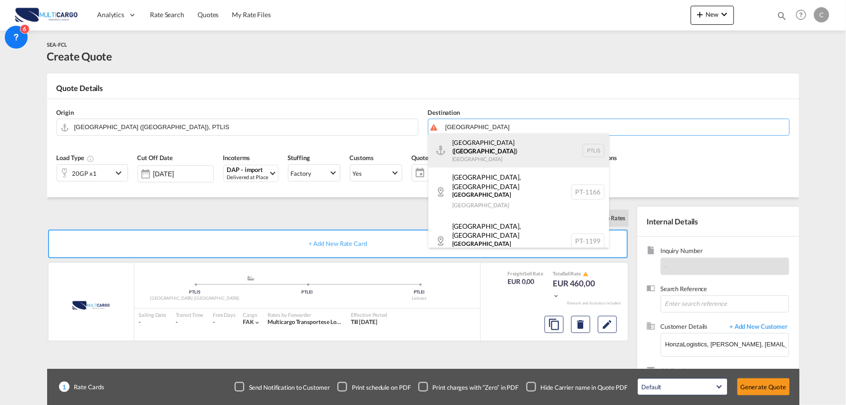
click at [475, 144] on div "[GEOGRAPHIC_DATA] ( [GEOGRAPHIC_DATA] ) [GEOGRAPHIC_DATA] PTLIS" at bounding box center [518, 150] width 181 height 34
type input "[GEOGRAPHIC_DATA] ([GEOGRAPHIC_DATA]), PTLIS"
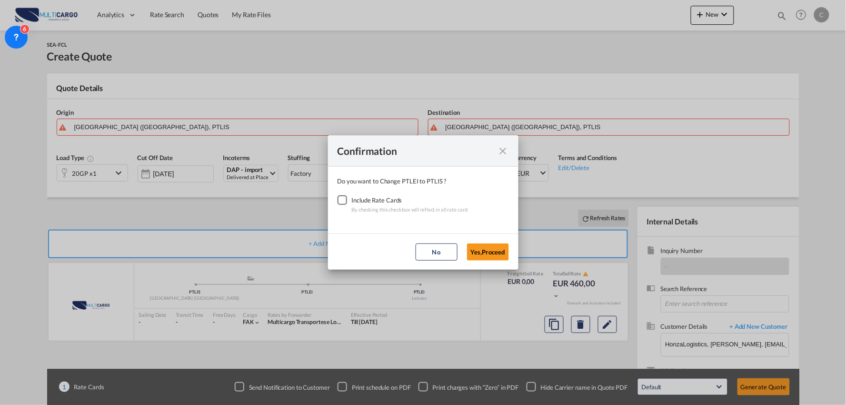
click at [345, 199] on div "Checkbox No Ink" at bounding box center [343, 200] width 10 height 10
click at [496, 250] on button "Yes,Proceed" at bounding box center [488, 251] width 42 height 17
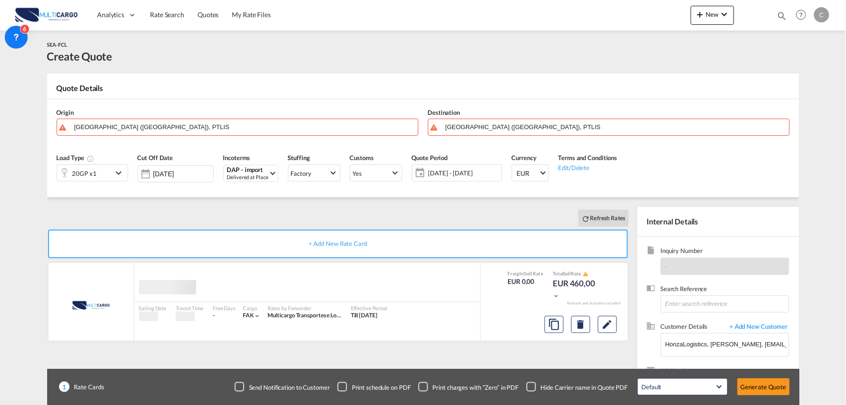
click at [262, 218] on div "Confirmation Do you want to Change PTLEI to PTLIS ? Include Rate Cards By check…" at bounding box center [423, 202] width 846 height 405
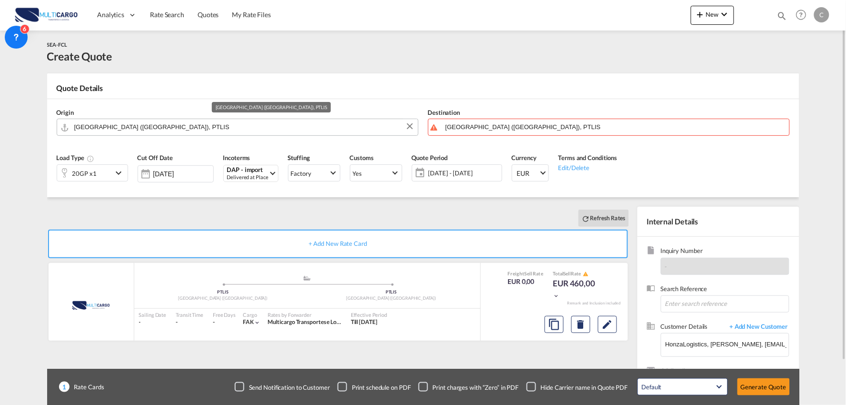
click at [94, 120] on input "[GEOGRAPHIC_DATA] ([GEOGRAPHIC_DATA]), PTLIS" at bounding box center [243, 127] width 339 height 17
click at [182, 127] on input "[GEOGRAPHIC_DATA] ([GEOGRAPHIC_DATA]), PTLIS" at bounding box center [250, 127] width 328 height 17
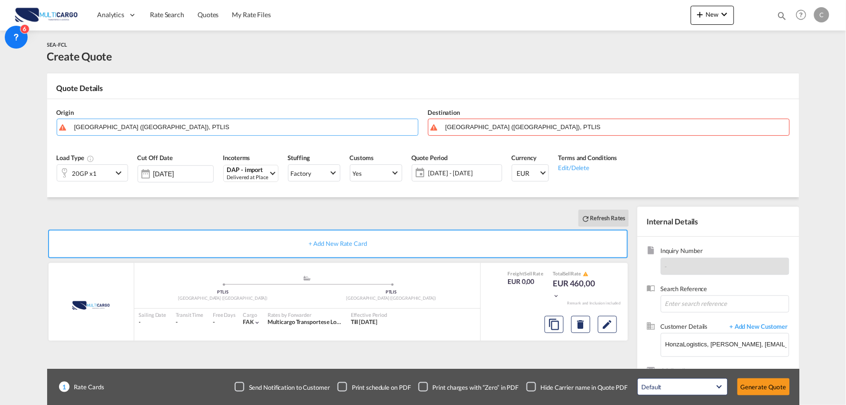
drag, startPoint x: 179, startPoint y: 129, endPoint x: -44, endPoint y: 115, distance: 224.2
click at [0, 115] on html "Analytics Reports Dashboard Rate Search Quotes My Rate Files" at bounding box center [423, 202] width 846 height 405
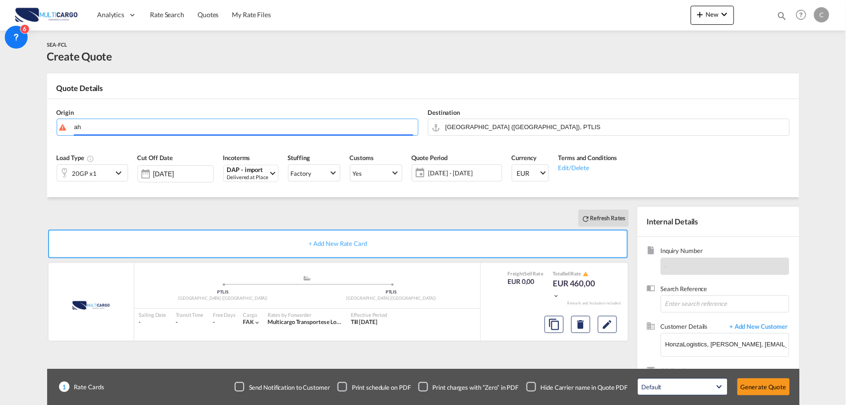
type input "a"
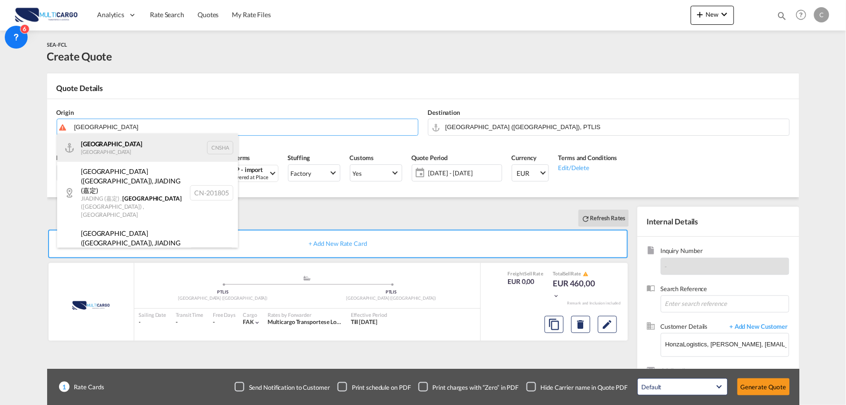
click at [101, 141] on div "Shanghai [GEOGRAPHIC_DATA] CNSHA" at bounding box center [147, 147] width 181 height 29
type input "[GEOGRAPHIC_DATA], [GEOGRAPHIC_DATA]"
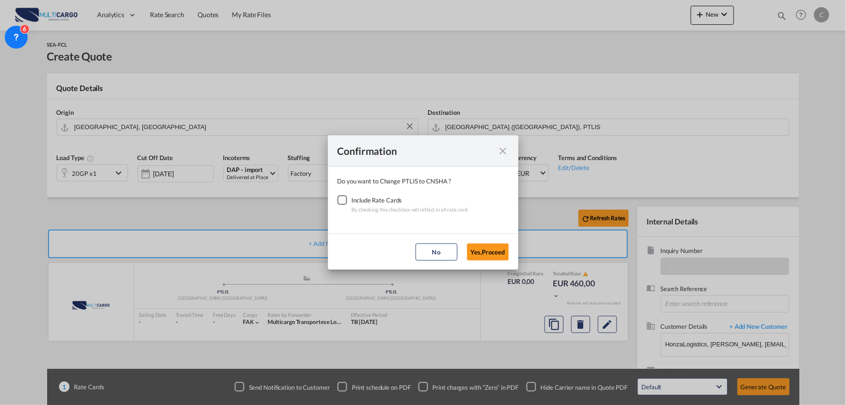
click at [339, 201] on div "Checkbox No Ink" at bounding box center [343, 200] width 10 height 10
click at [485, 252] on button "Yes,Proceed" at bounding box center [488, 251] width 42 height 17
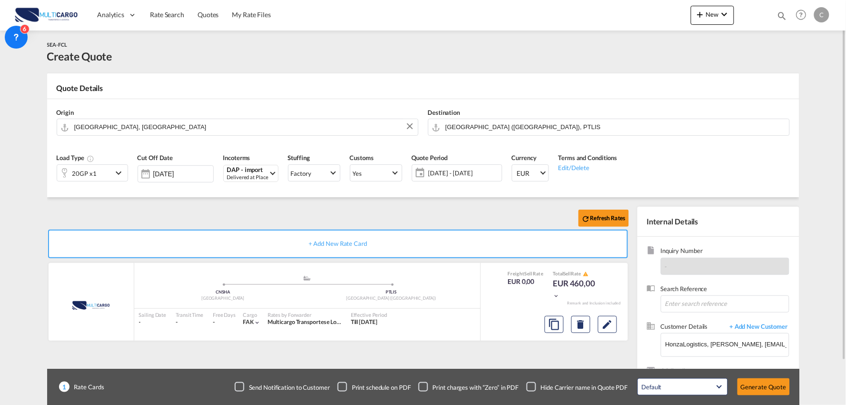
click at [482, 219] on div "Refresh Rates" at bounding box center [340, 218] width 586 height 23
click at [535, 384] on div "Checkbox No Ink" at bounding box center [532, 387] width 10 height 10
click at [767, 378] on button "Generate Quote" at bounding box center [763, 386] width 52 height 17
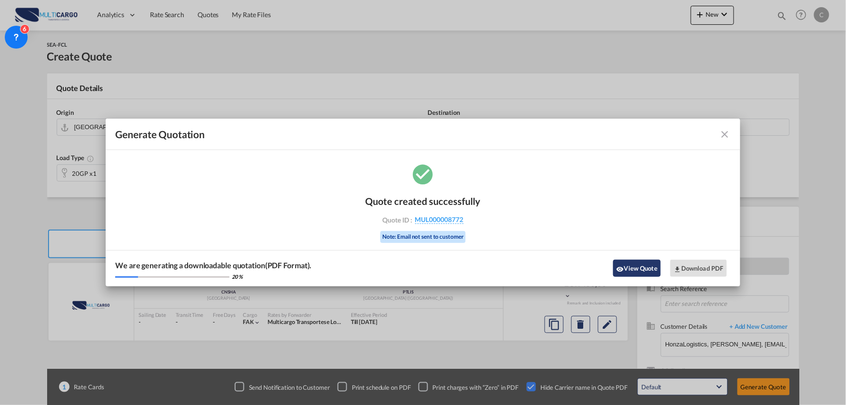
click at [628, 270] on button "View Quote" at bounding box center [637, 267] width 48 height 17
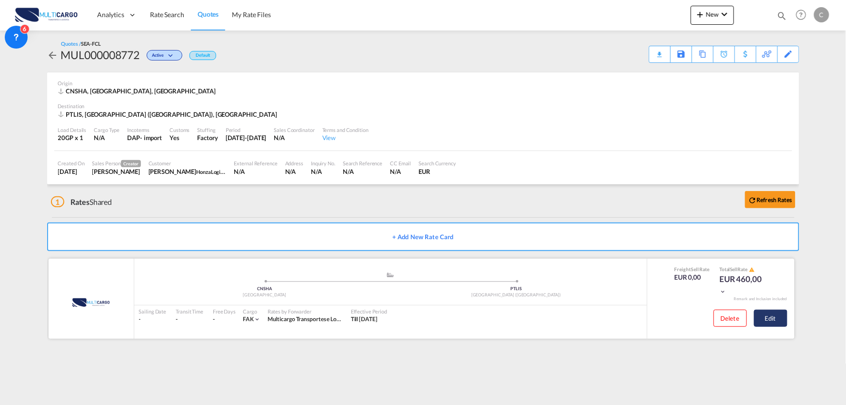
click at [767, 318] on button "Edit" at bounding box center [770, 317] width 33 height 17
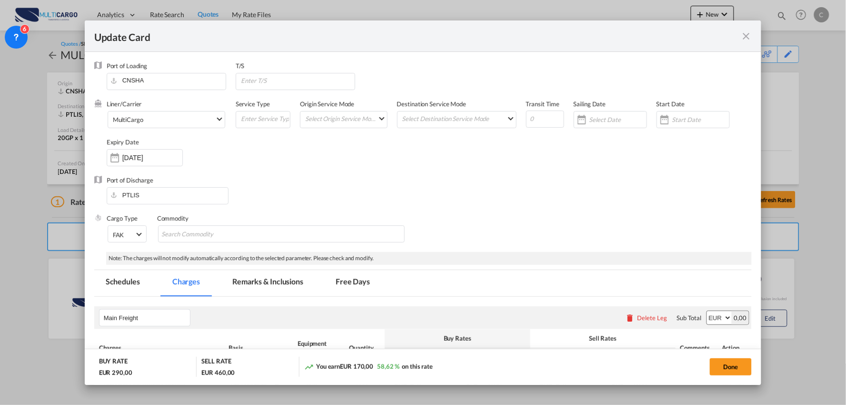
select select "per container"
select select "per B/L"
select select "per container"
select select "per B/L"
select select "per container"
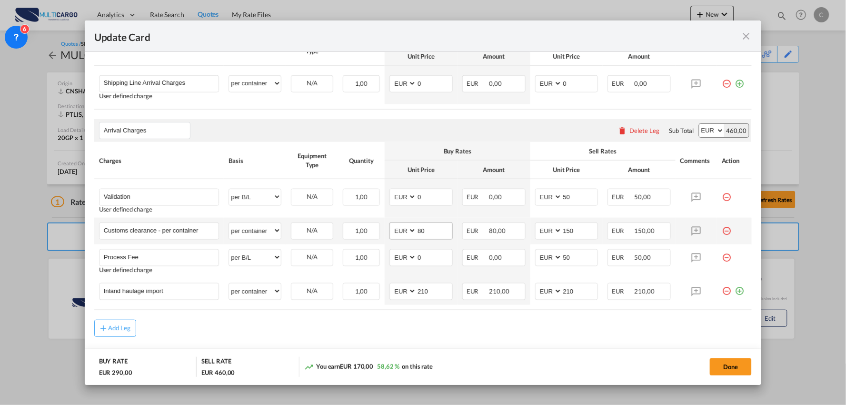
scroll to position [317, 0]
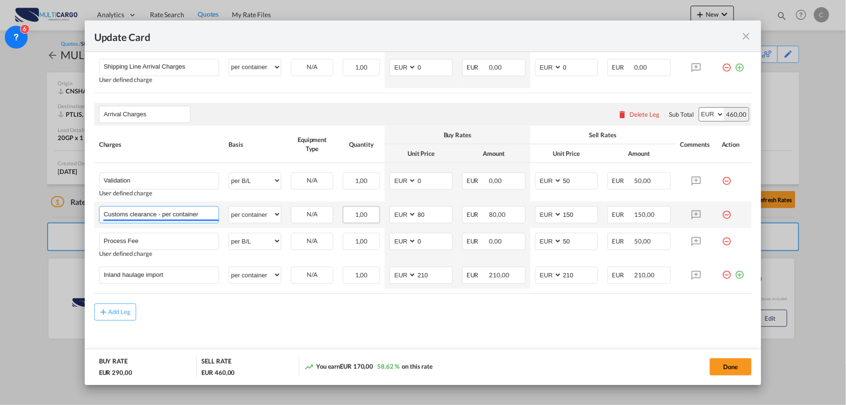
drag, startPoint x: 158, startPoint y: 213, endPoint x: 343, endPoint y: 220, distance: 185.3
click at [343, 220] on tr "Customs clearance - per container Please Enter User Defined Charges Cannot Be P…" at bounding box center [423, 214] width 658 height 27
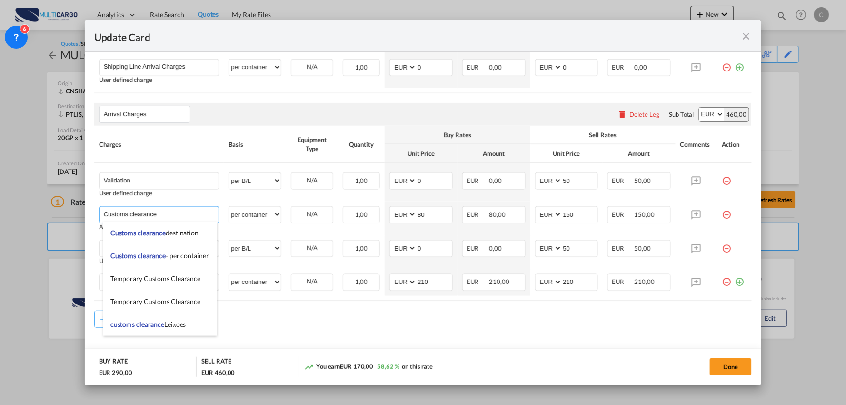
type input "Customs clearance"
click at [348, 331] on md-content "Main Freight Please enter leg name Leg Name Already Exists Delete Leg Sub Total…" at bounding box center [423, 177] width 658 height 394
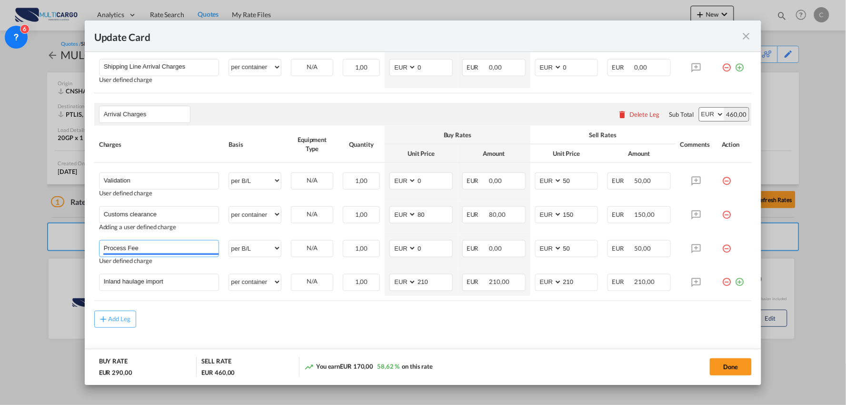
drag, startPoint x: 160, startPoint y: 245, endPoint x: 55, endPoint y: 233, distance: 105.8
click at [55, 233] on div "Update Card Port of [GEOGRAPHIC_DATA] [GEOGRAPHIC_DATA] T/S Liner/Carrier Multi…" at bounding box center [423, 202] width 846 height 405
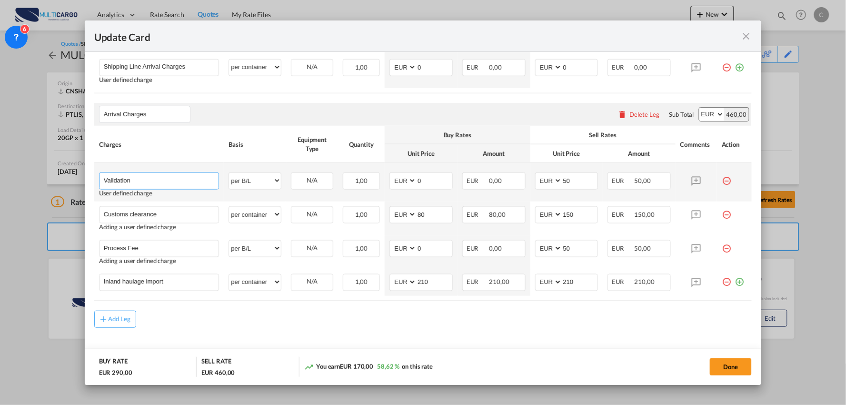
click at [166, 181] on input "Validation" at bounding box center [161, 180] width 115 height 14
paste input "Process Fee"
type input "Validation + Process Fee"
drag, startPoint x: 573, startPoint y: 181, endPoint x: 525, endPoint y: 182, distance: 48.1
click at [530, 182] on td "AED AFN ALL AMD ANG AOA ARS AUD AWG AZN BAM BBD BDT BGN BHD BIF BMD BND [PERSON…" at bounding box center [566, 182] width 73 height 39
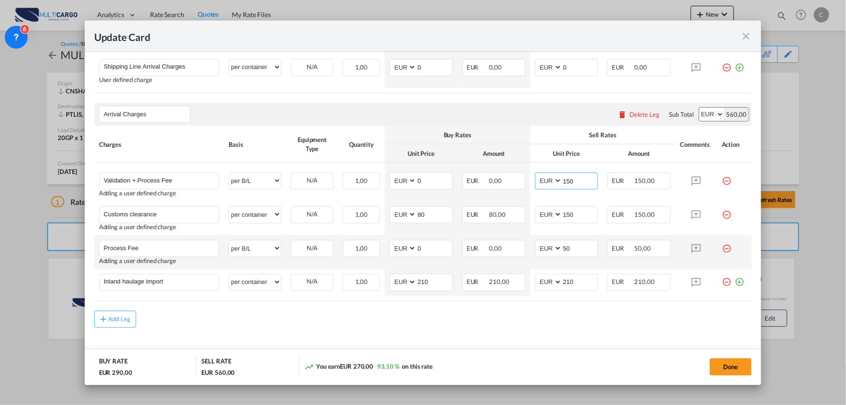
type input "150"
drag, startPoint x: 720, startPoint y: 249, endPoint x: 708, endPoint y: 250, distance: 12.4
click at [722, 249] on md-icon "icon-minus-circle-outline red-400-fg" at bounding box center [727, 245] width 10 height 10
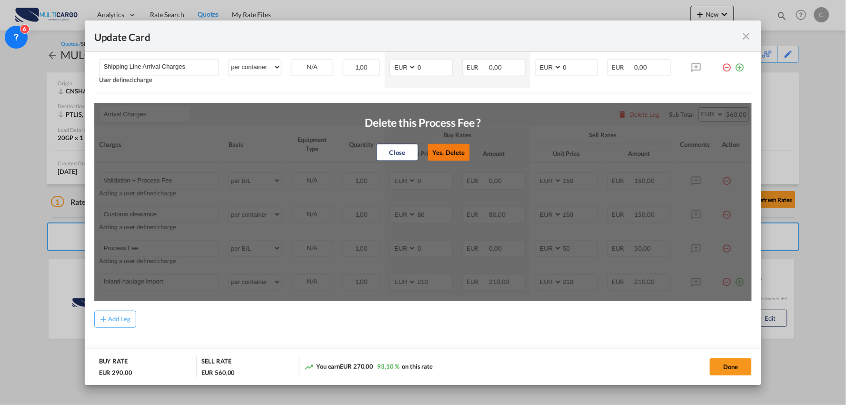
click at [445, 154] on button "Yes, Delete" at bounding box center [449, 152] width 42 height 17
type input "Inland haulage import"
select select "per container"
type input "210"
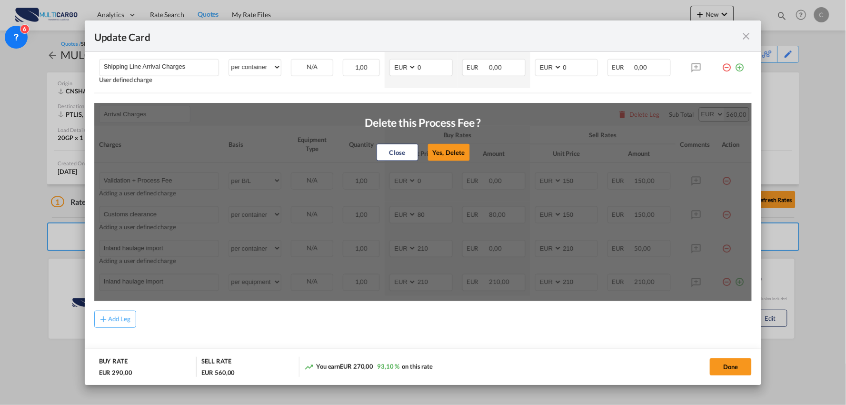
scroll to position [296, 0]
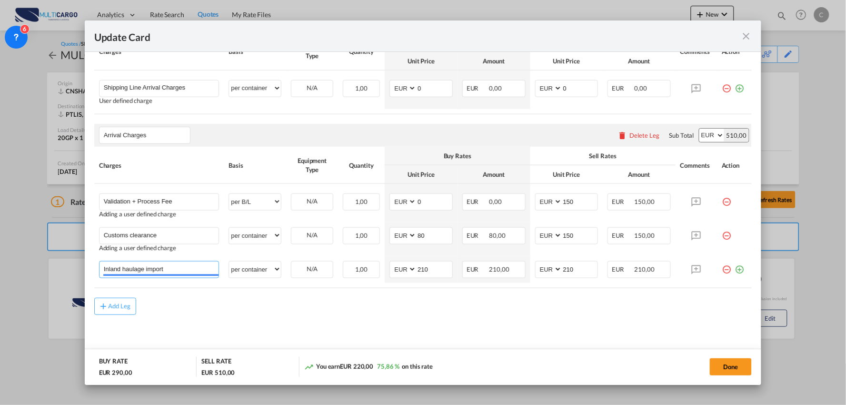
drag, startPoint x: 172, startPoint y: 269, endPoint x: -38, endPoint y: 269, distance: 210.0
click at [0, 269] on html "Analytics Reports Dashboard Rate Search Quotes My Rate Files" at bounding box center [423, 202] width 846 height 405
type input "Haulage 40HC from Terminal to Warehouse"
click at [305, 303] on rate-modification "Main Freight Please enter leg name Leg Name Already Exists Delete Leg Sub Total…" at bounding box center [423, 160] width 658 height 321
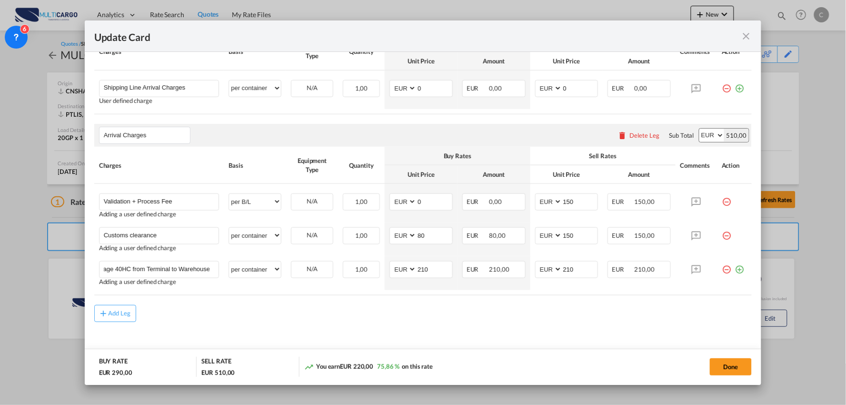
scroll to position [0, 0]
click at [162, 271] on input "Haulage 40HC from Terminal to Warehouse" at bounding box center [161, 268] width 115 height 14
click at [735, 269] on md-icon "icon-plus-circle-outline green-400-fg" at bounding box center [740, 266] width 10 height 10
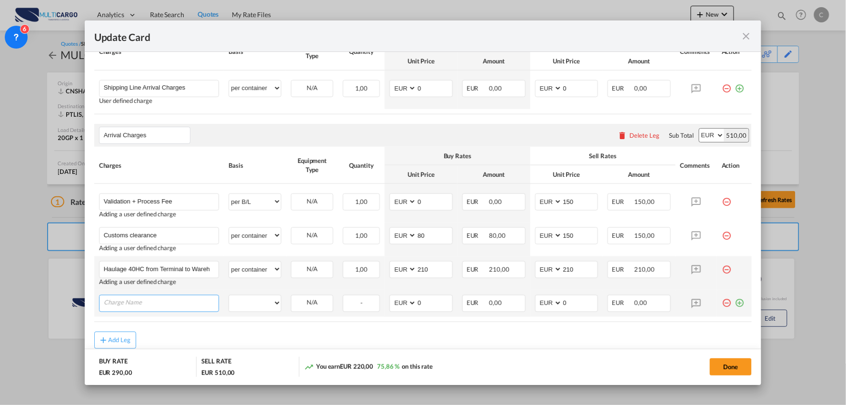
paste input "Haulage 40HC from Terminal to Warehouse"
click at [127, 300] on input "Haulage 40HC from Terminal to Warehouse" at bounding box center [161, 302] width 115 height 14
type input "Haulage 20GP from Terminal to [GEOGRAPHIC_DATA]"
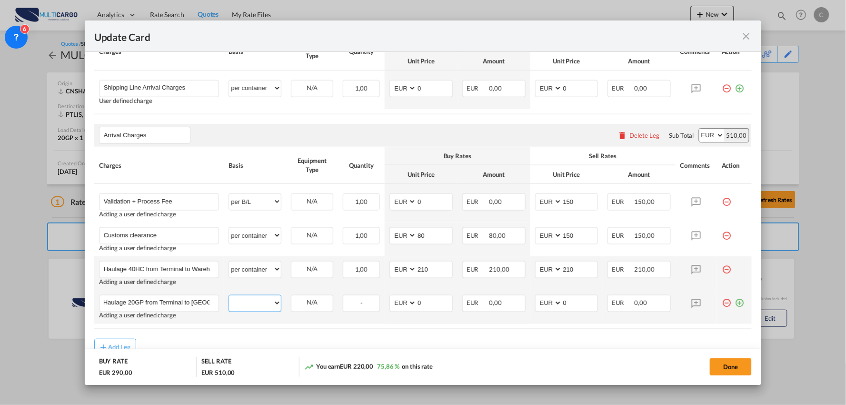
click at [253, 305] on select "per equipment per container per B/L per shipping bill per shipment per pallet p…" at bounding box center [255, 302] width 52 height 15
select select "per container"
click at [229, 296] on select "per equipment per container per B/L per shipping bill per shipment per pallet p…" at bounding box center [255, 302] width 52 height 15
click at [406, 343] on div "Add Leg" at bounding box center [423, 347] width 658 height 17
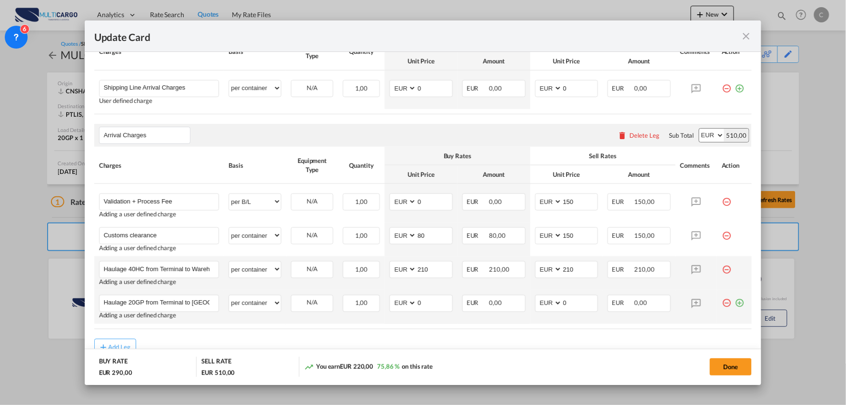
click at [735, 302] on md-icon "icon-plus-circle-outline green-400-fg" at bounding box center [740, 300] width 10 height 10
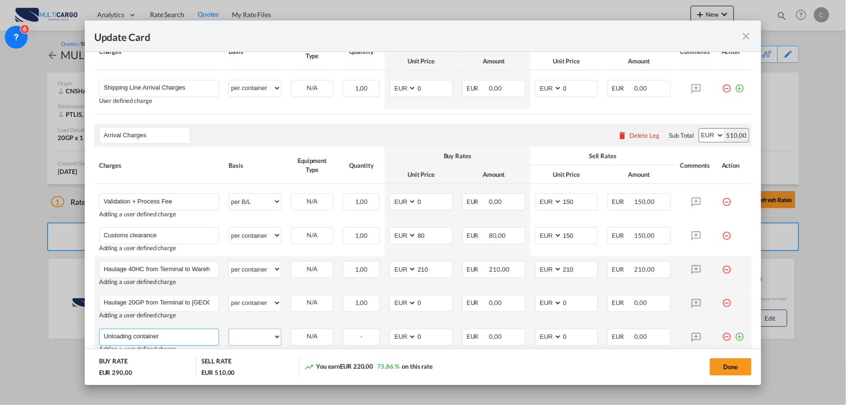
type input "Unloading container"
click at [256, 336] on select "per equipment per container per B/L per shipping bill per shipment per pallet p…" at bounding box center [255, 336] width 52 height 15
select select "per container"
click at [229, 329] on select "per equipment per container per B/L per shipping bill per shipment per pallet p…" at bounding box center [255, 336] width 52 height 15
drag, startPoint x: 420, startPoint y: 340, endPoint x: 409, endPoint y: 339, distance: 11.5
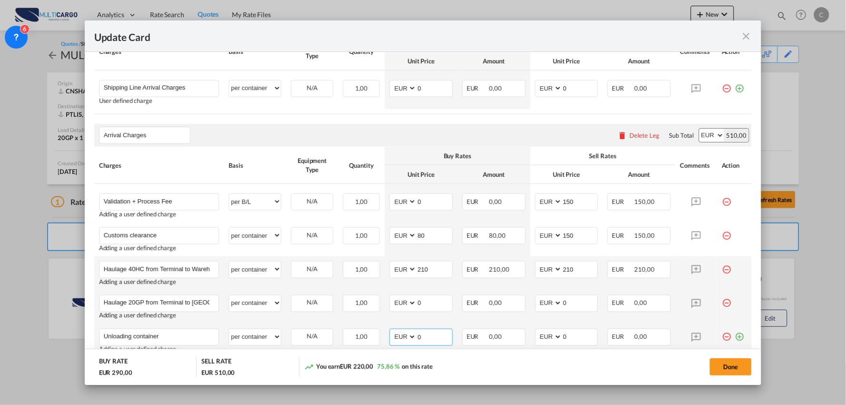
click at [409, 339] on md-input-container "AED AFN ALL AMD ANG AOA ARS AUD AWG AZN BAM BBD BDT BGN BHD BIF BMD BND BOB BRL…" at bounding box center [420, 337] width 63 height 17
drag, startPoint x: 256, startPoint y: 335, endPoint x: 268, endPoint y: 336, distance: 11.9
click at [256, 335] on select "per equipment per container per B/L per shipping bill per shipment per pallet p…" at bounding box center [255, 336] width 52 height 15
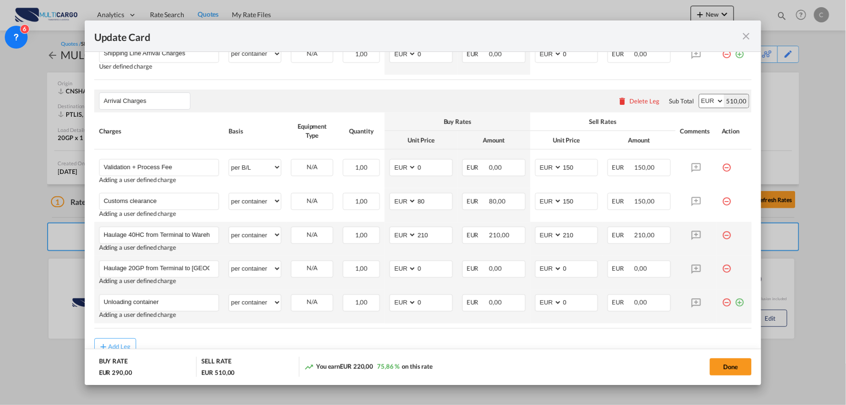
scroll to position [370, 0]
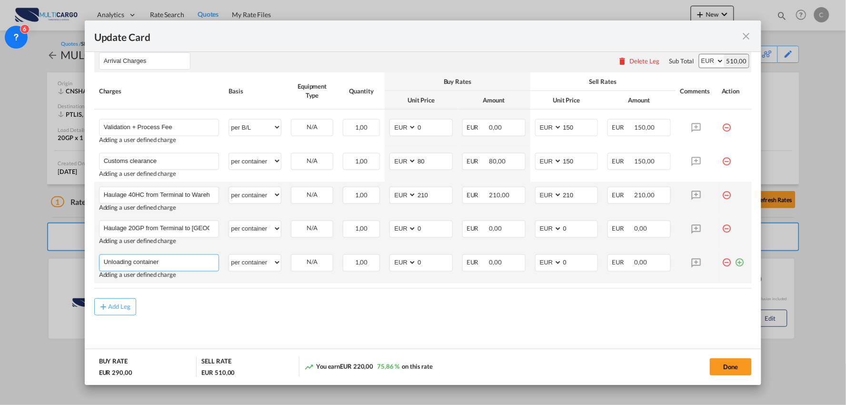
click at [176, 265] on input "Unloading container" at bounding box center [161, 262] width 115 height 14
type input "Unloading container / per Volume"
click at [239, 259] on select "per equipment per container per B/L per shipping bill per shipment per pallet p…" at bounding box center [255, 262] width 52 height 15
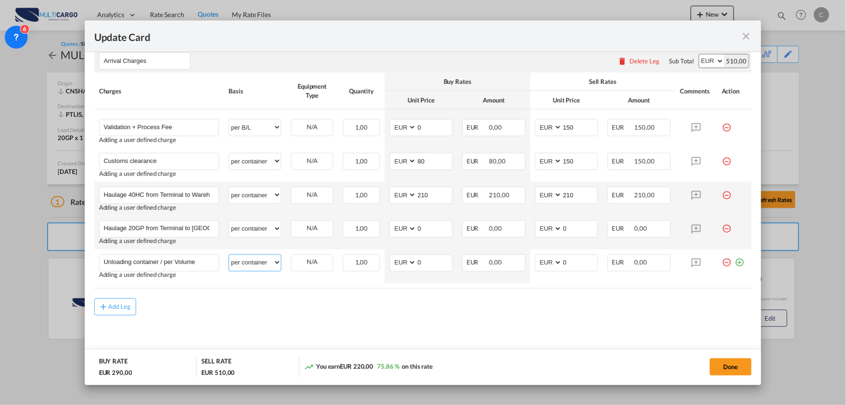
select select "per package"
click at [229, 255] on select "per equipment per container per B/L per shipping bill per shipment per pallet p…" at bounding box center [255, 262] width 52 height 15
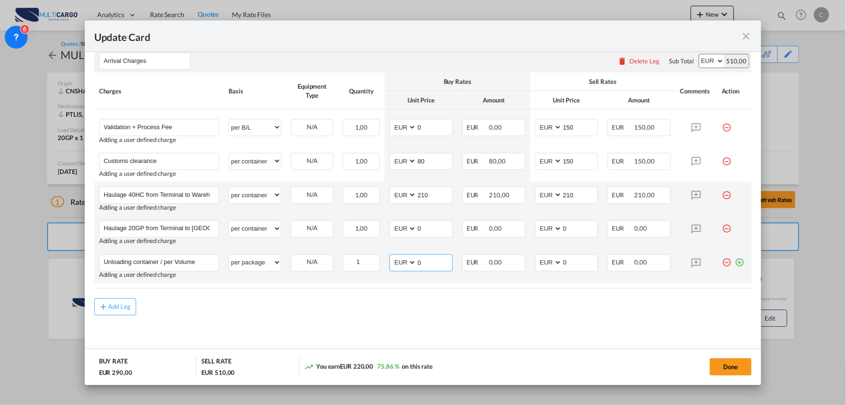
drag, startPoint x: 424, startPoint y: 265, endPoint x: 398, endPoint y: 260, distance: 26.5
click at [398, 260] on md-input-container "AED AFN ALL AMD ANG AOA ARS AUD AWG AZN BAM BBD BDT BGN BHD BIF BMD BND BOB BRL…" at bounding box center [420, 262] width 63 height 17
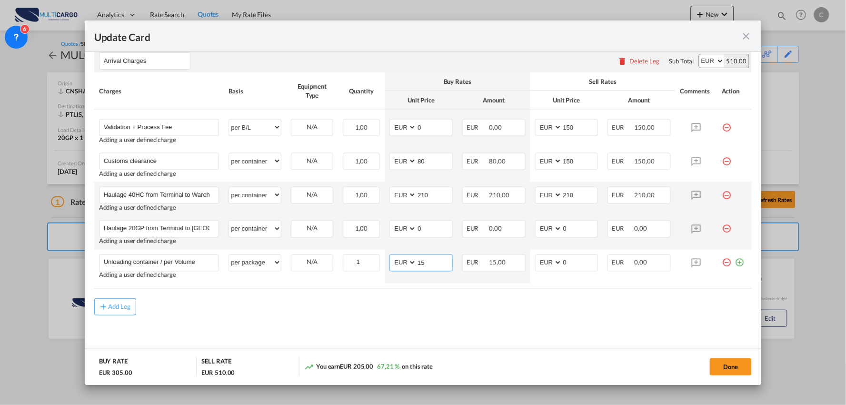
type input "15"
click at [533, 306] on div "Add Leg" at bounding box center [423, 306] width 658 height 17
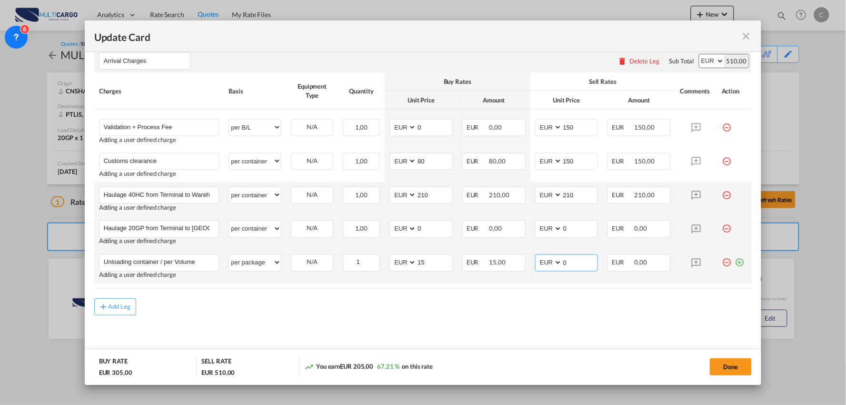
drag, startPoint x: 568, startPoint y: 260, endPoint x: 544, endPoint y: 259, distance: 24.4
click at [545, 259] on md-input-container "AED AFN ALL AMD ANG AOA ARS AUD AWG AZN BAM BBD BDT BGN BHD BIF BMD BND BOB BRL…" at bounding box center [566, 262] width 63 height 17
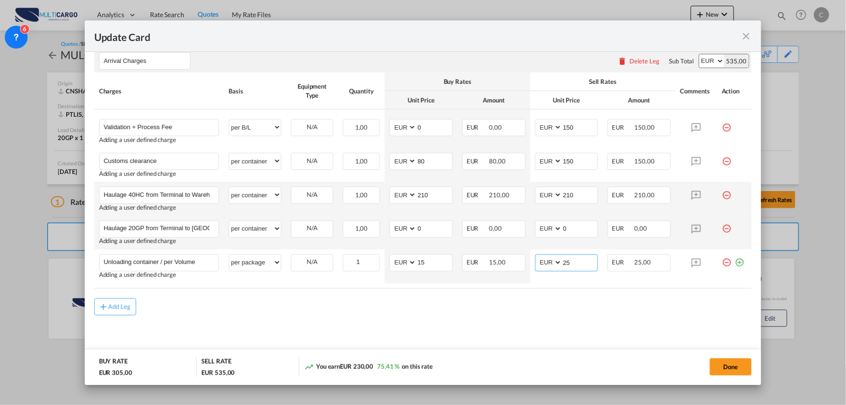
type input "25"
click at [491, 310] on div "Add Leg" at bounding box center [423, 306] width 658 height 17
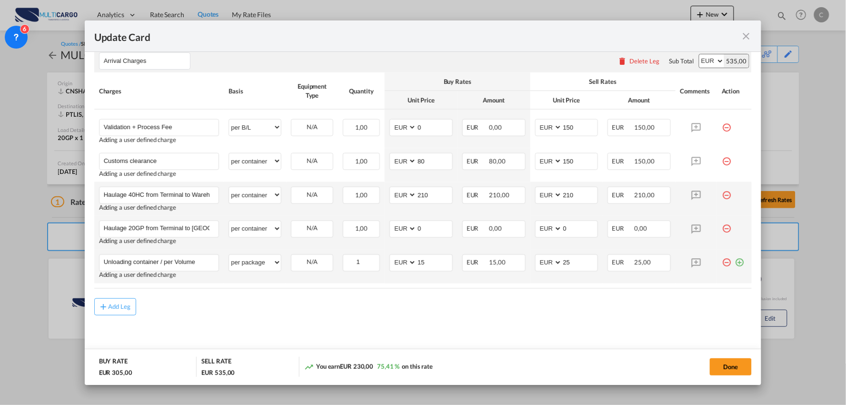
click at [735, 260] on md-icon "icon-plus-circle-outline green-400-fg" at bounding box center [740, 259] width 10 height 10
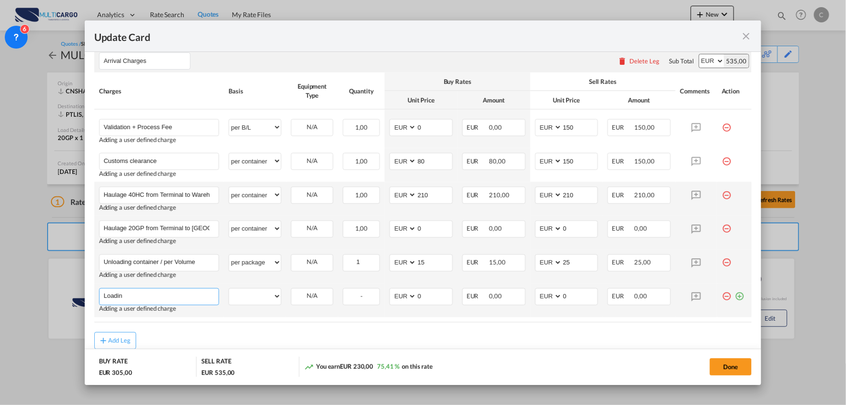
click at [170, 301] on input "Loadin" at bounding box center [161, 296] width 115 height 14
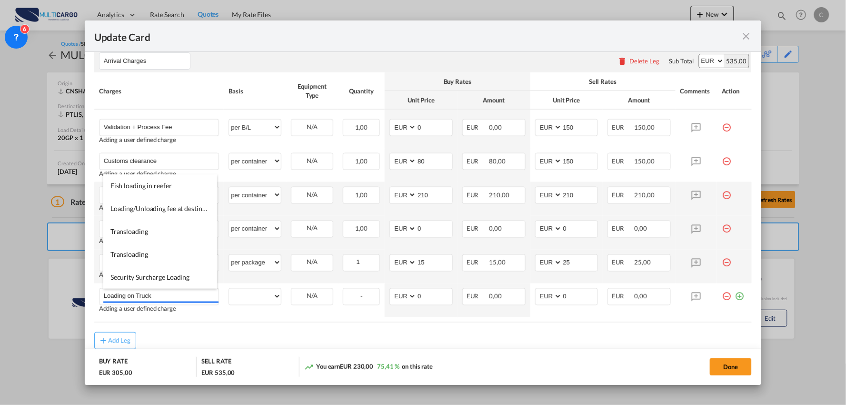
click at [237, 334] on div "Add Leg" at bounding box center [423, 340] width 658 height 17
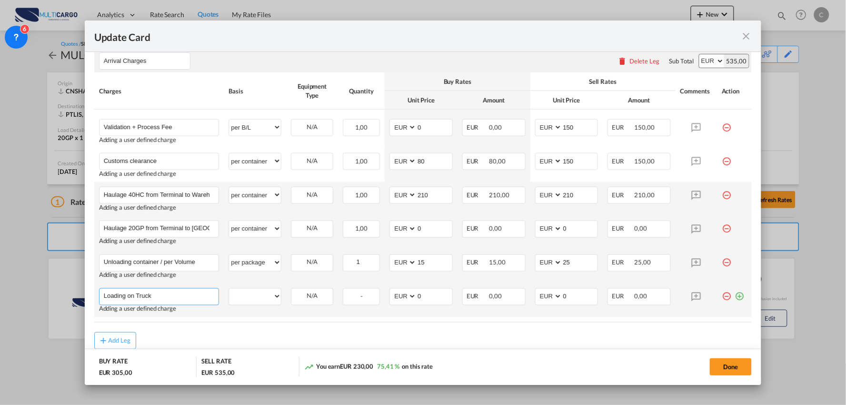
click at [193, 296] on input "Loading on Truck" at bounding box center [161, 296] width 115 height 14
type input "Loading on Truck / per volume"
click at [255, 294] on select "per equipment per container per B/L per shipping bill per shipment per pallet p…" at bounding box center [255, 296] width 52 height 15
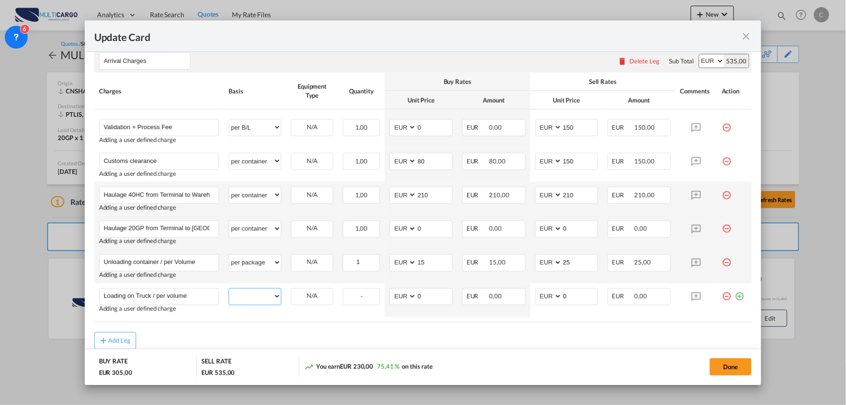
select select "per package"
click at [229, 289] on select "per equipment per container per B/L per shipping bill per shipment per pallet p…" at bounding box center [255, 296] width 52 height 15
drag, startPoint x: 425, startPoint y: 301, endPoint x: 390, endPoint y: 301, distance: 34.8
click at [390, 301] on md-input-container "AED AFN ALL AMD ANG AOA ARS AUD AWG AZN BAM BBD BDT BGN BHD BIF BMD BND BOB BRL…" at bounding box center [420, 296] width 63 height 17
type input "15"
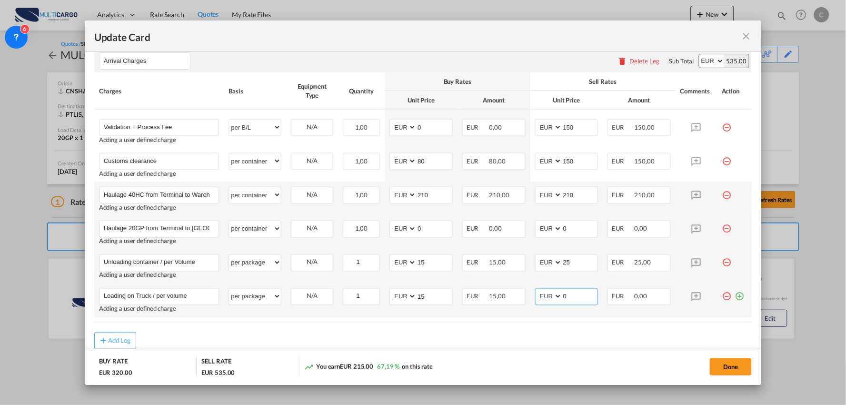
drag, startPoint x: 572, startPoint y: 297, endPoint x: 575, endPoint y: 278, distance: 19.7
click at [571, 289] on input "0" at bounding box center [580, 296] width 36 height 14
drag, startPoint x: 577, startPoint y: 265, endPoint x: 549, endPoint y: 267, distance: 27.7
click at [551, 267] on md-input-container "AED AFN ALL AMD ANG AOA ARS AUD AWG AZN BAM BBD BDT BGN BHD BIF BMD BND [PERSON…" at bounding box center [566, 262] width 63 height 17
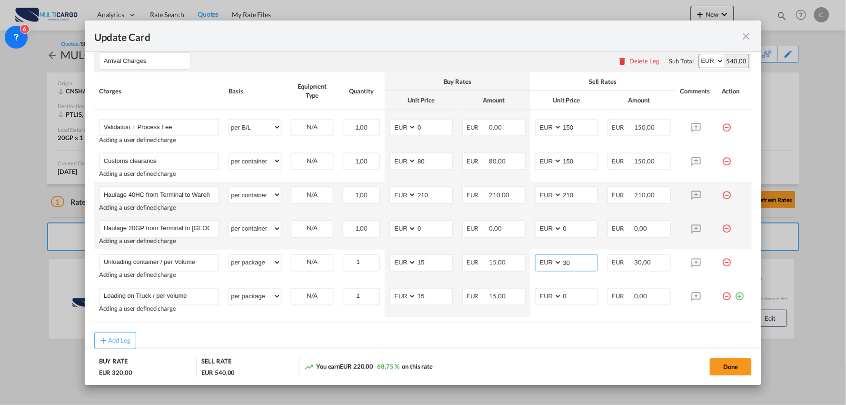
type input "30"
drag, startPoint x: 527, startPoint y: 341, endPoint x: 560, endPoint y: 314, distance: 42.6
click at [527, 341] on div "Add Leg" at bounding box center [423, 340] width 658 height 17
drag, startPoint x: 569, startPoint y: 290, endPoint x: 541, endPoint y: 299, distance: 29.4
click at [541, 299] on md-input-container "AED AFN ALL AMD ANG AOA ARS AUD AWG AZN BAM BBD BDT BGN BHD BIF BMD BND BOB BRL…" at bounding box center [566, 296] width 63 height 17
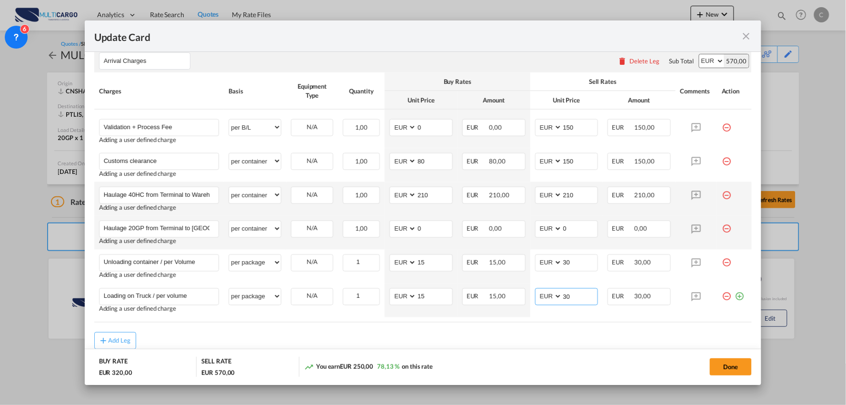
type input "30"
click at [359, 339] on div "Add Leg" at bounding box center [423, 340] width 658 height 17
click at [313, 336] on div "Add Leg" at bounding box center [423, 340] width 658 height 17
